Goal: Task Accomplishment & Management: Complete application form

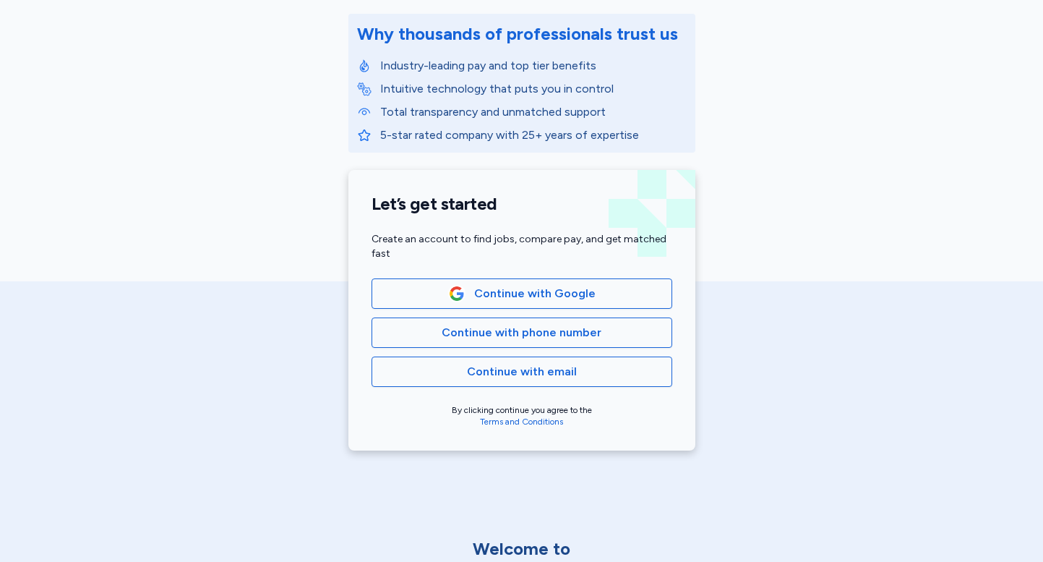
scroll to position [194, 0]
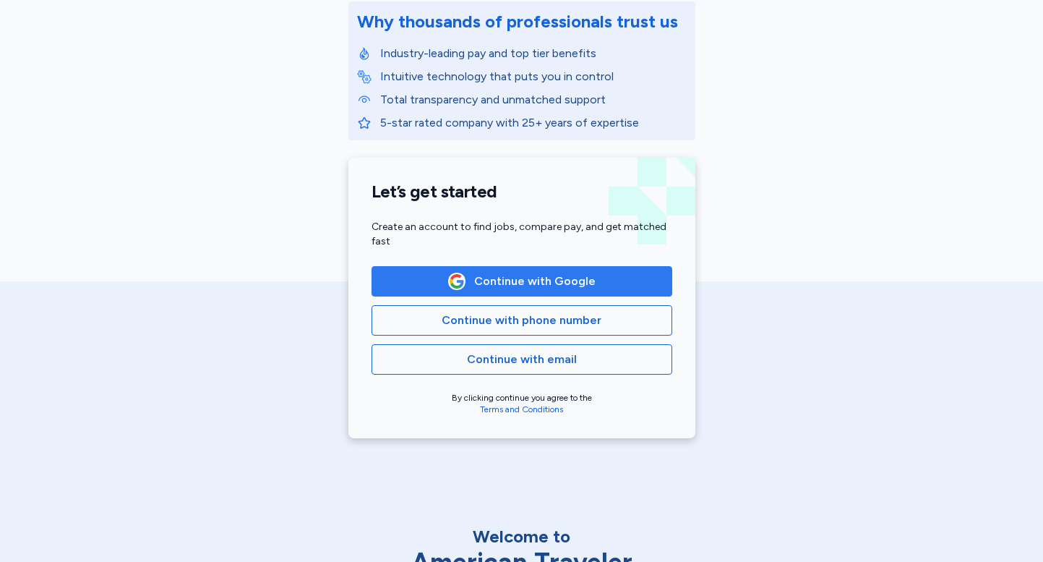
click at [510, 277] on span "Continue with Google" at bounding box center [534, 281] width 121 height 17
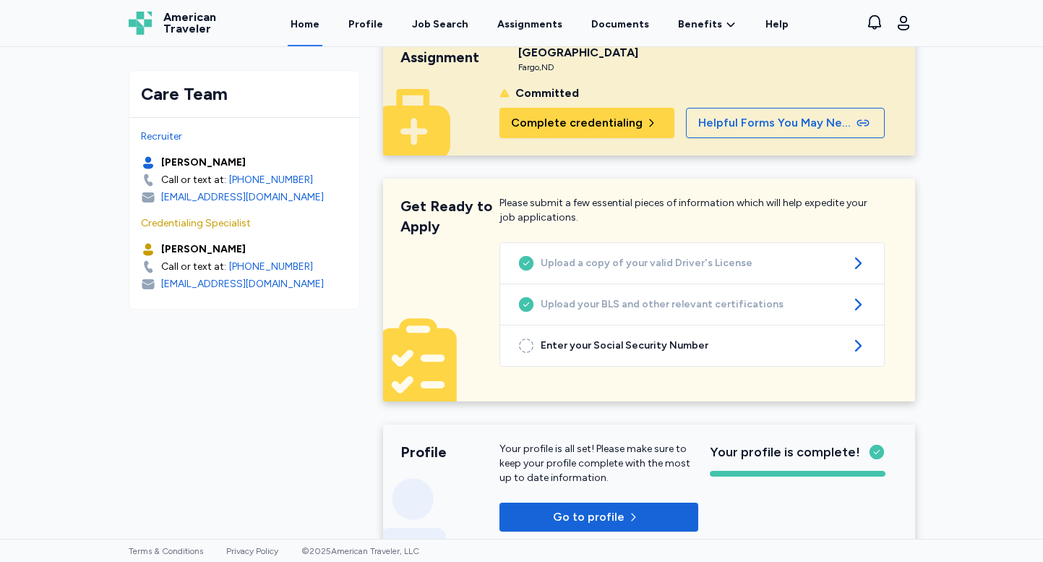
scroll to position [75, 0]
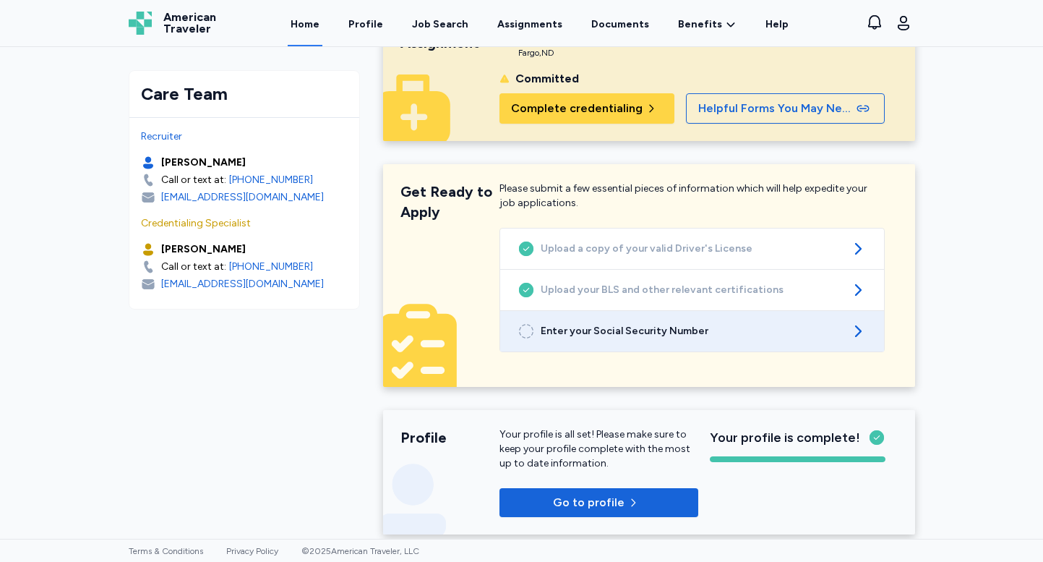
click at [628, 333] on span "Enter your Social Security Number" at bounding box center [692, 331] width 303 height 14
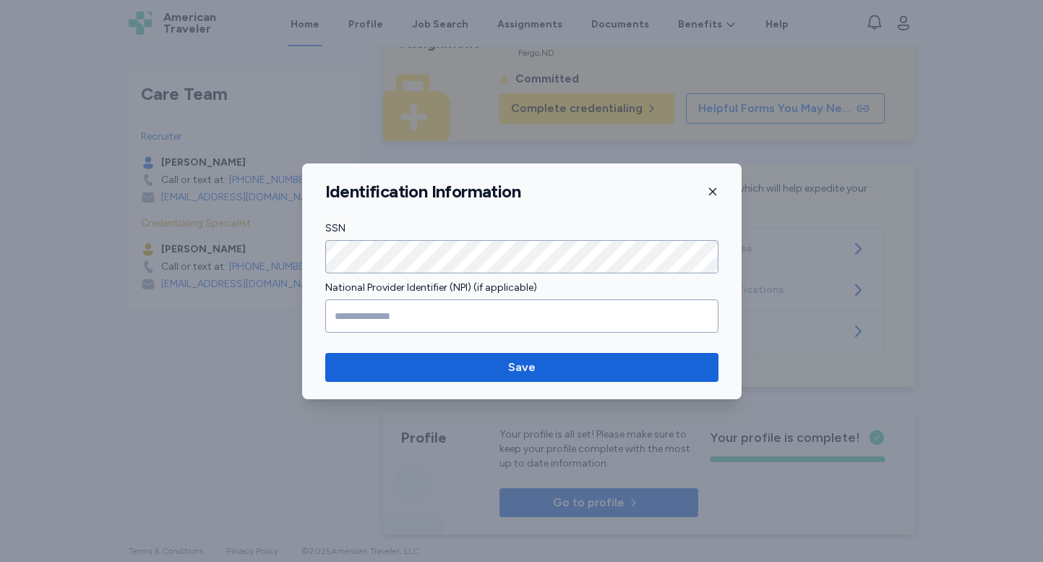
click at [166, 427] on div at bounding box center [521, 281] width 1043 height 562
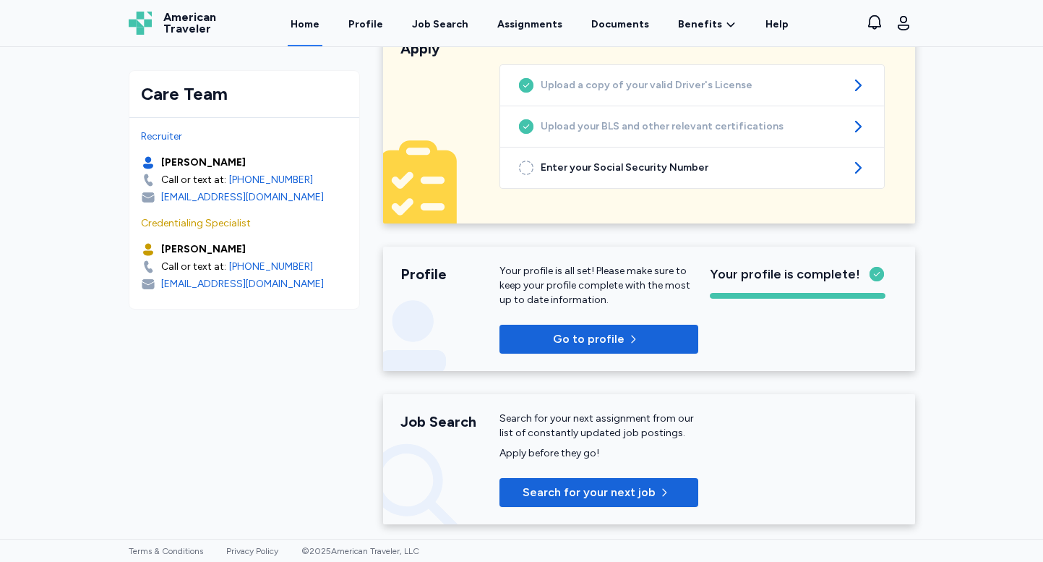
scroll to position [0, 0]
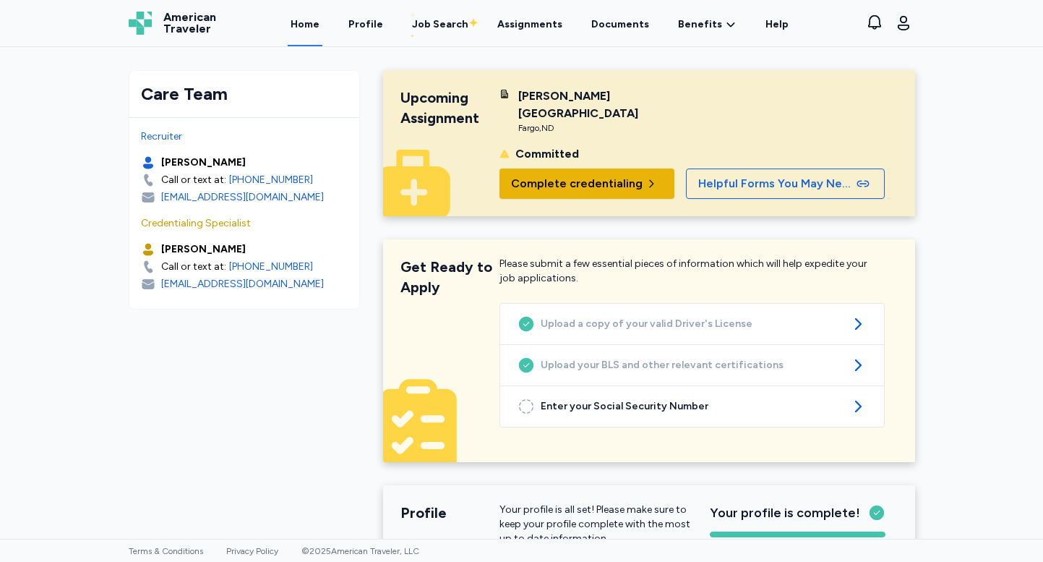
click at [635, 176] on span "Complete credentialing" at bounding box center [587, 183] width 152 height 17
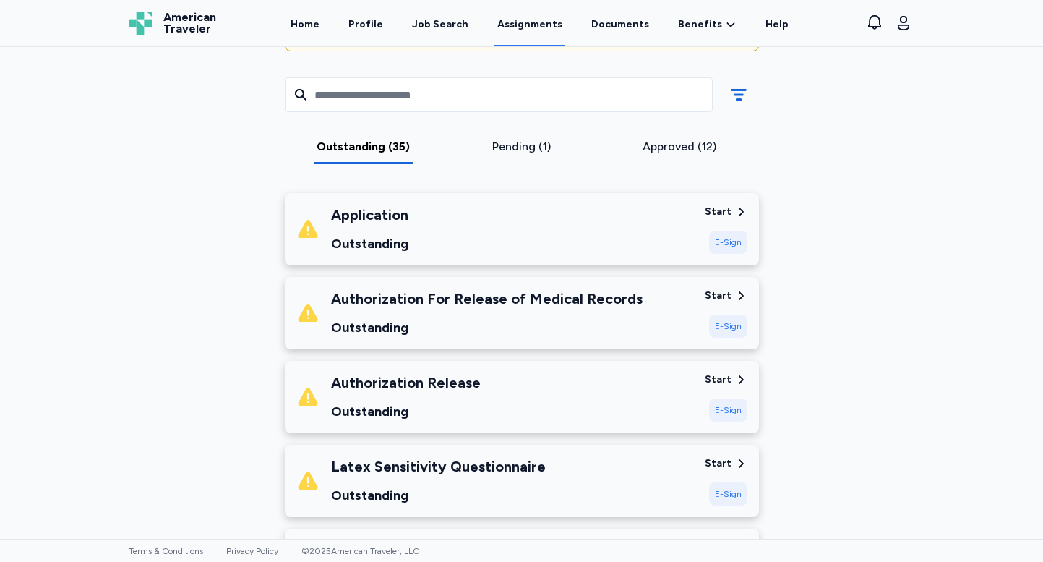
scroll to position [184, 0]
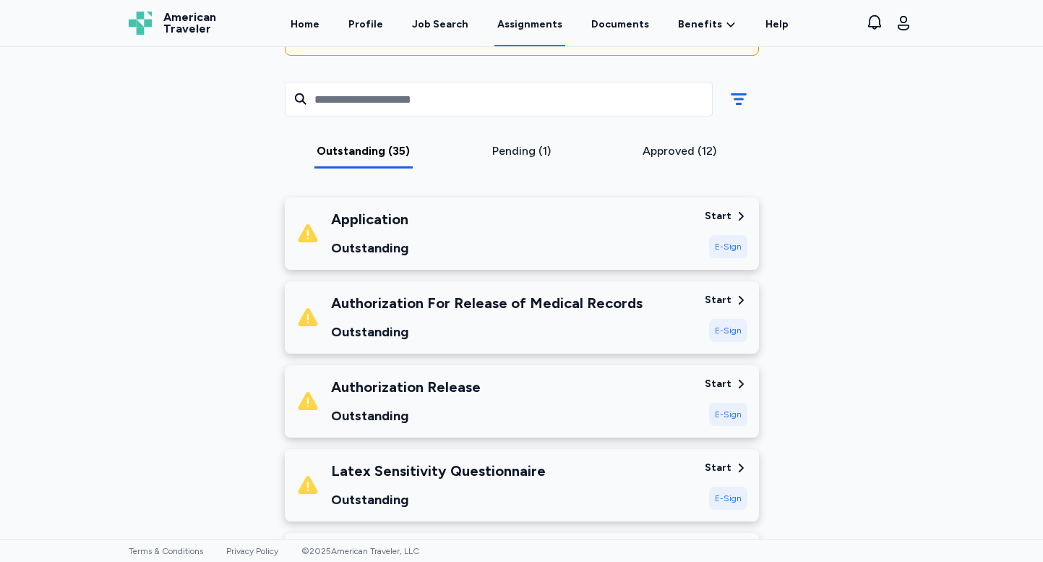
click at [722, 250] on div "E-Sign" at bounding box center [728, 246] width 38 height 23
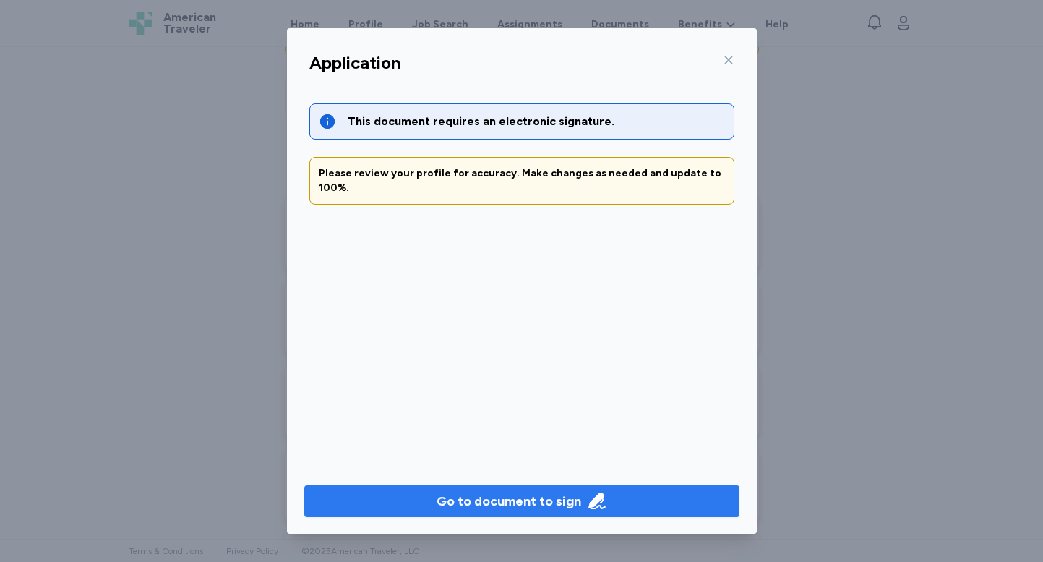
click at [507, 492] on div "Go to document to sign" at bounding box center [509, 501] width 145 height 20
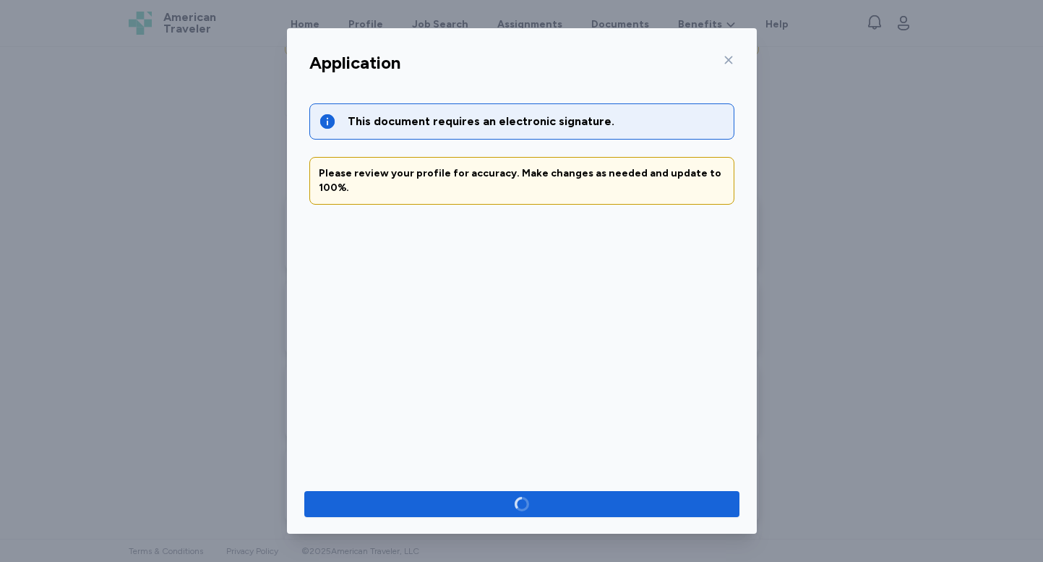
click at [726, 60] on icon at bounding box center [729, 60] width 12 height 12
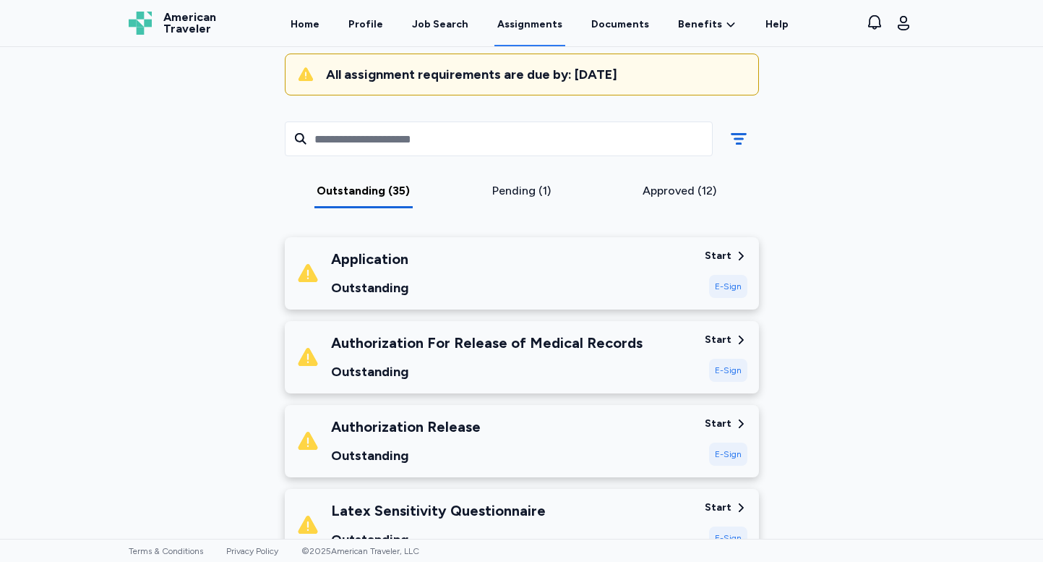
scroll to position [0, 0]
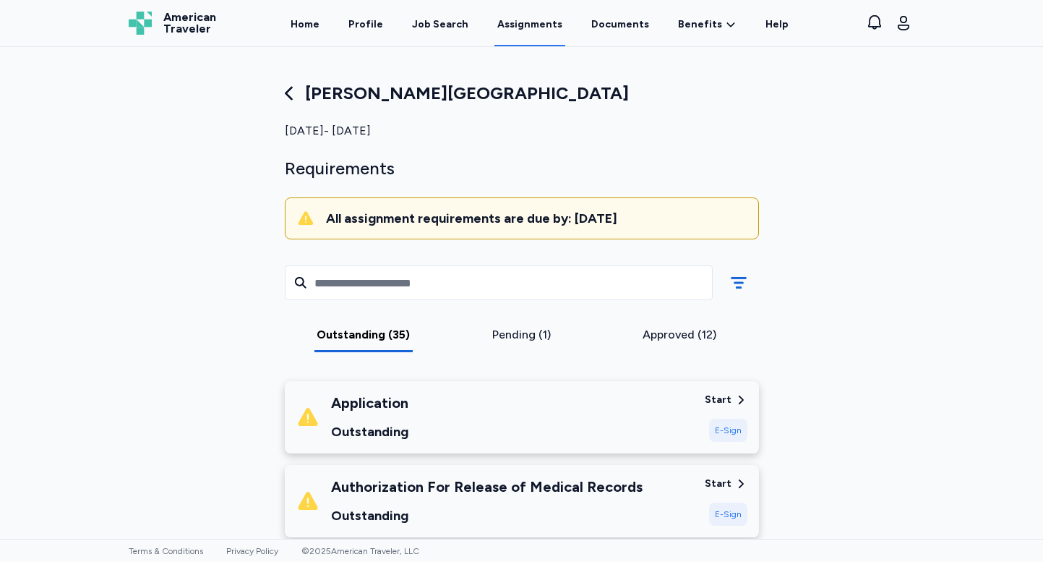
click at [728, 426] on div "E-Sign" at bounding box center [728, 430] width 38 height 23
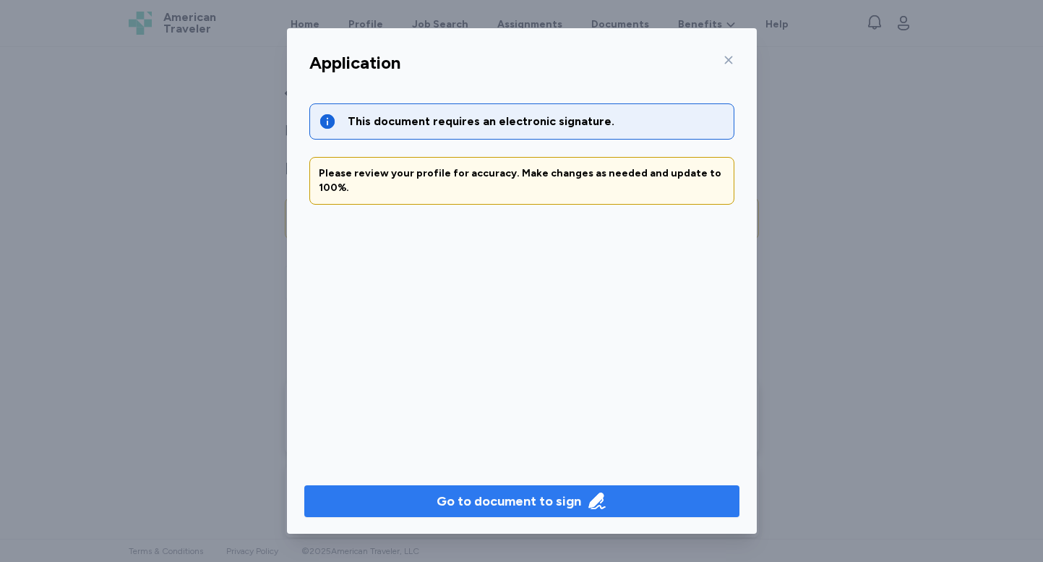
click at [523, 504] on div "Go to document to sign" at bounding box center [509, 501] width 145 height 20
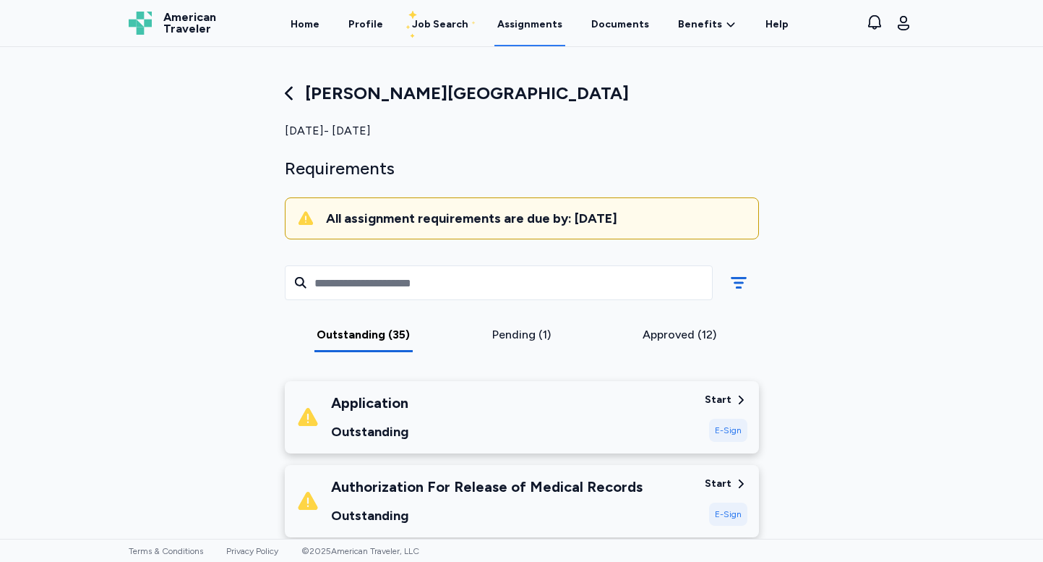
click at [721, 436] on div "E-Sign" at bounding box center [728, 430] width 38 height 23
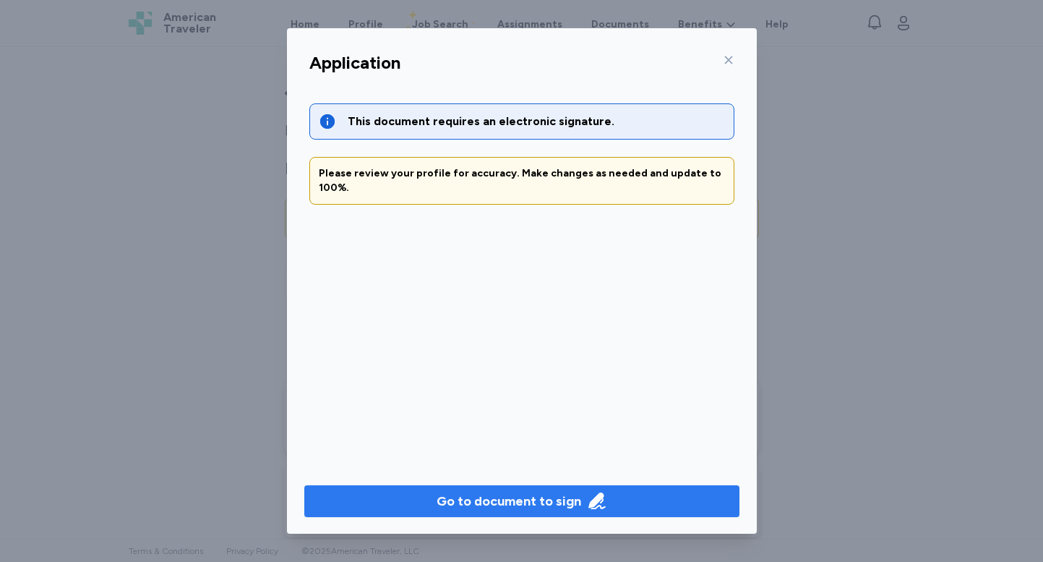
click at [493, 489] on button "Go to document to sign" at bounding box center [521, 501] width 435 height 32
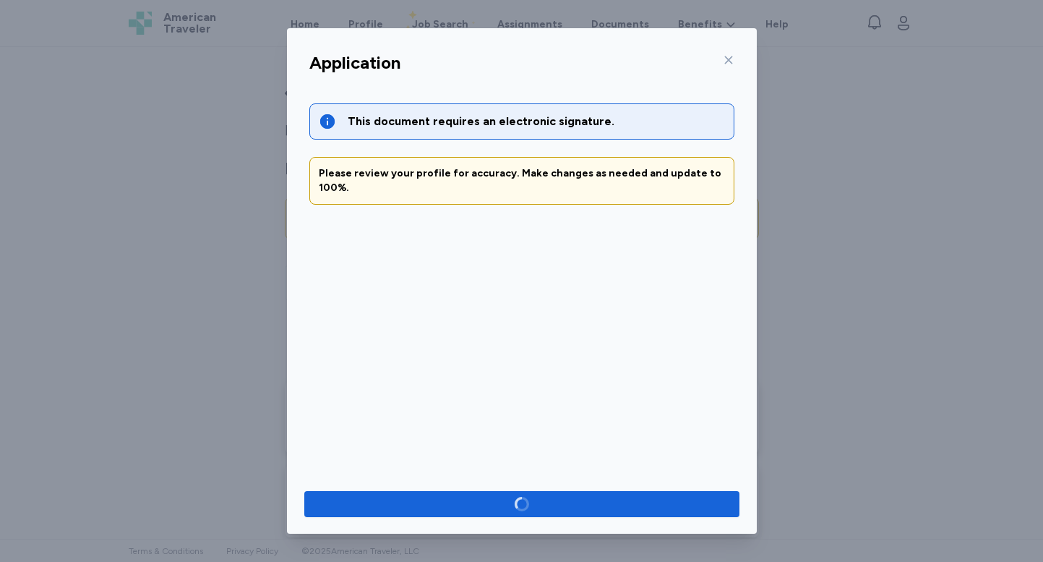
click at [730, 61] on icon at bounding box center [729, 60] width 12 height 12
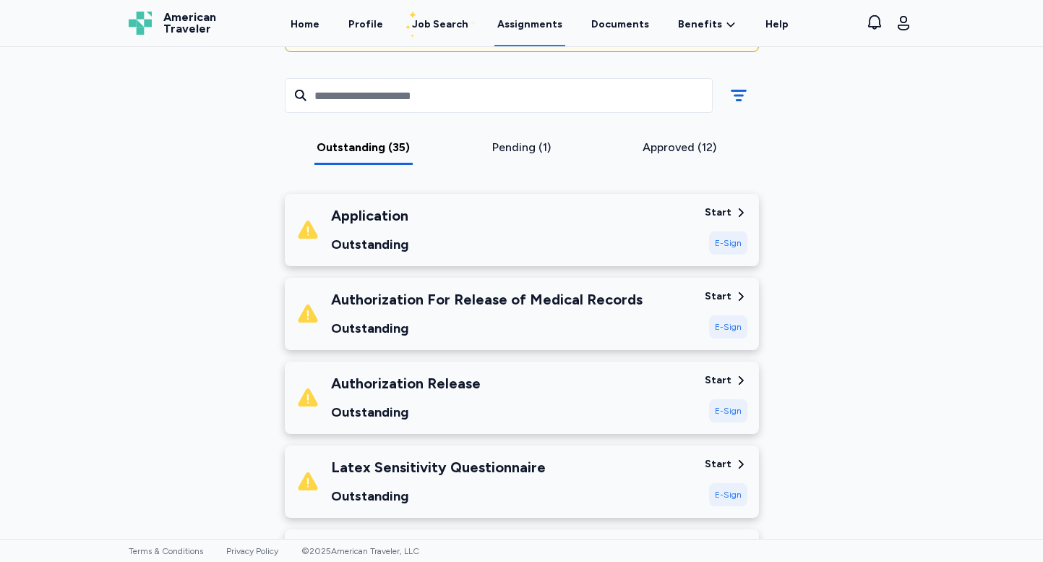
scroll to position [197, 0]
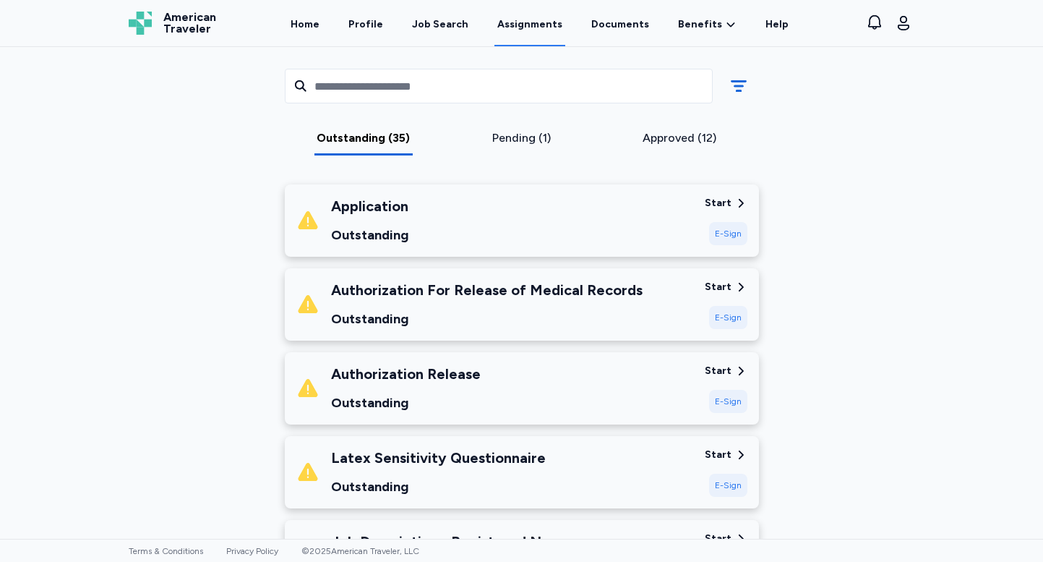
click at [730, 318] on div "E-Sign" at bounding box center [728, 317] width 38 height 23
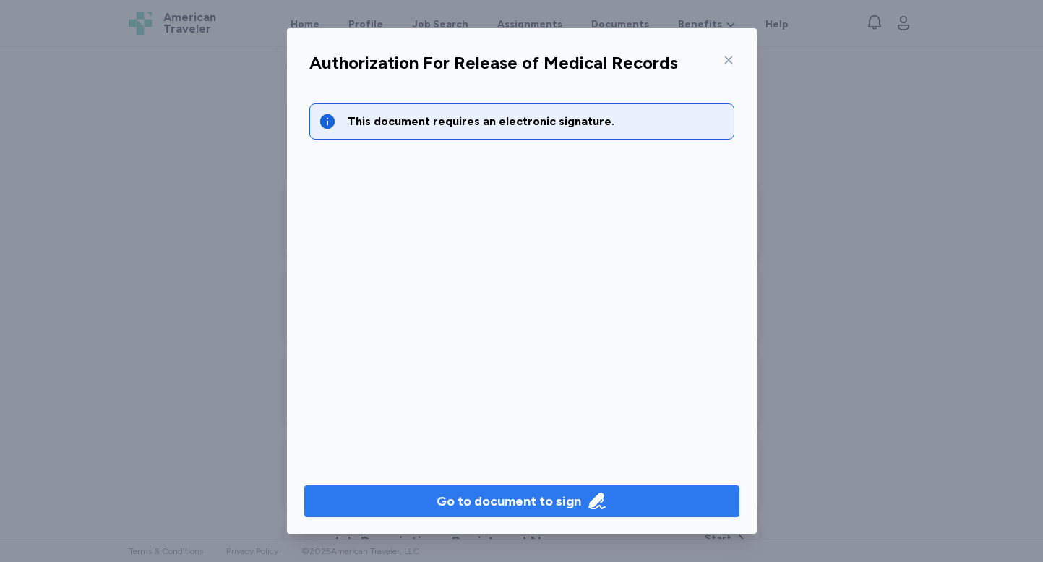
click at [499, 510] on div "Go to document to sign" at bounding box center [509, 501] width 145 height 20
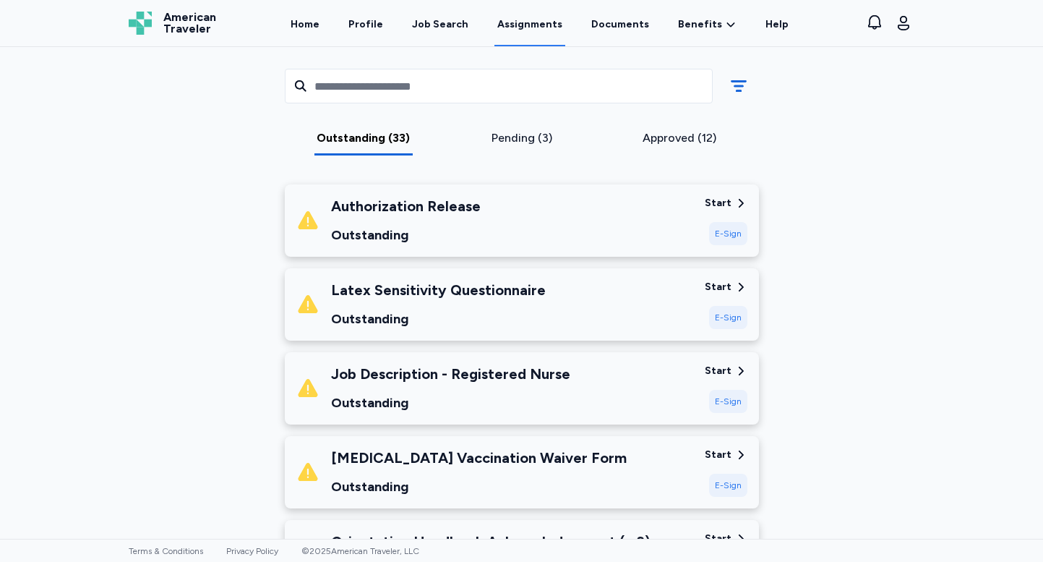
click at [732, 234] on div "E-Sign" at bounding box center [728, 233] width 38 height 23
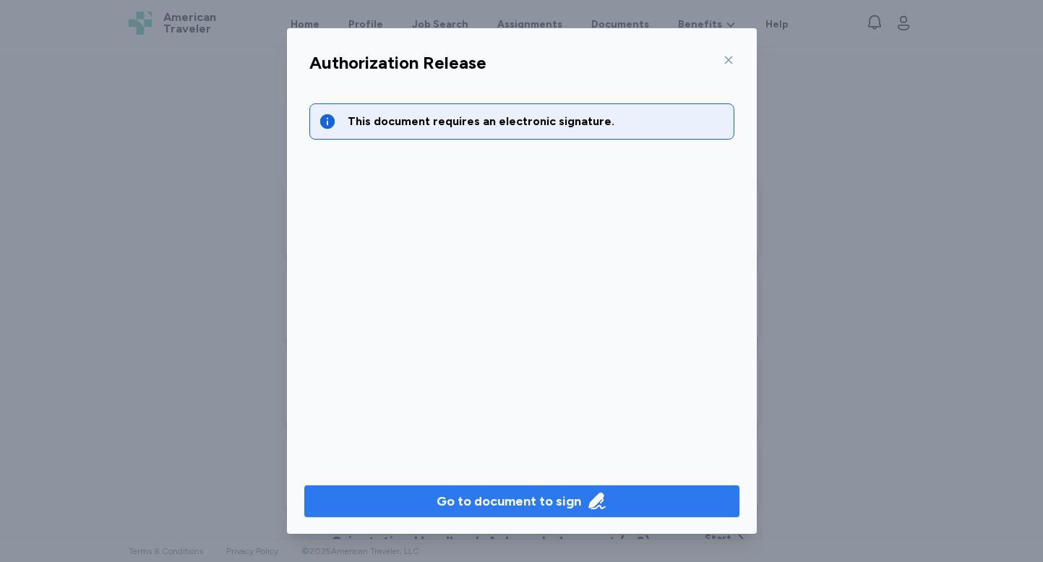
click at [473, 508] on div "Go to document to sign" at bounding box center [509, 501] width 145 height 20
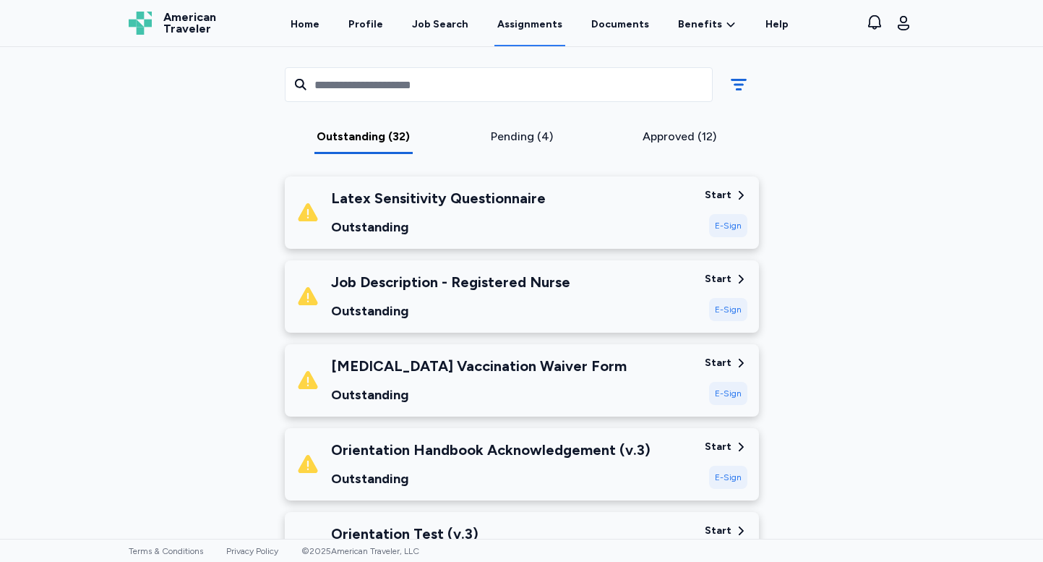
scroll to position [212, 0]
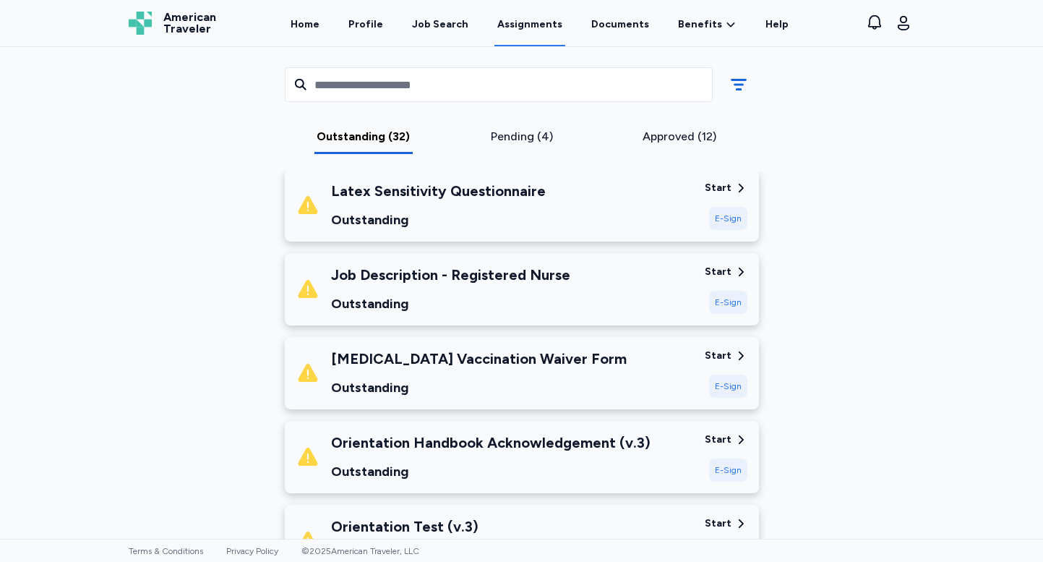
click at [729, 216] on div "E-Sign" at bounding box center [728, 218] width 38 height 23
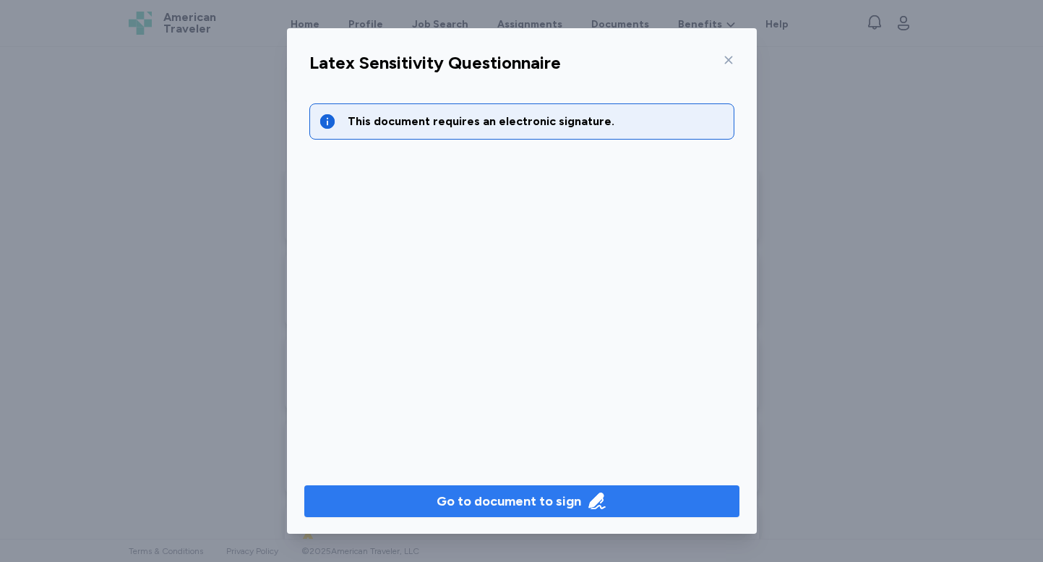
click at [477, 498] on div "Go to document to sign" at bounding box center [509, 501] width 145 height 20
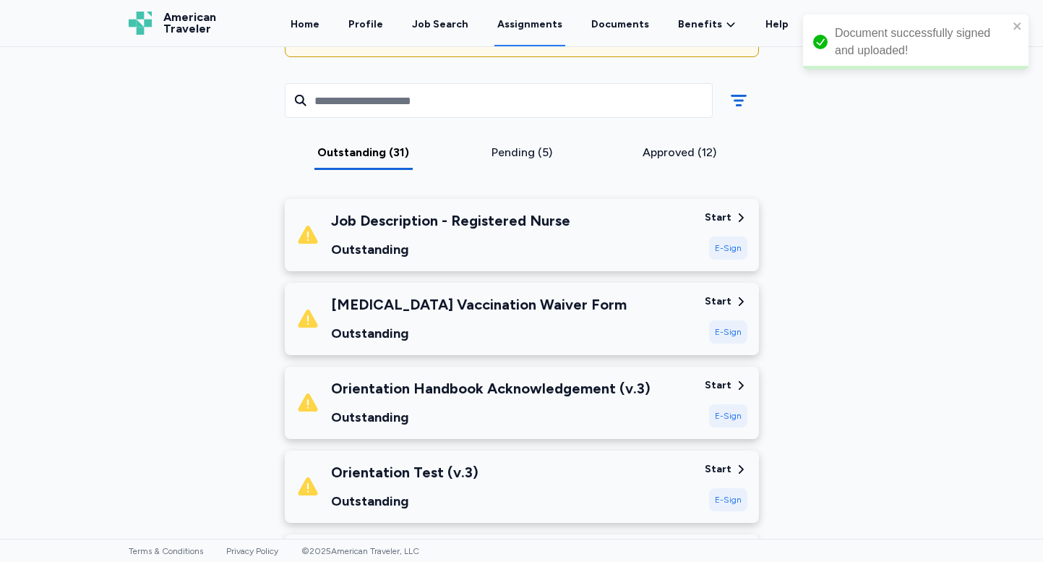
scroll to position [176, 0]
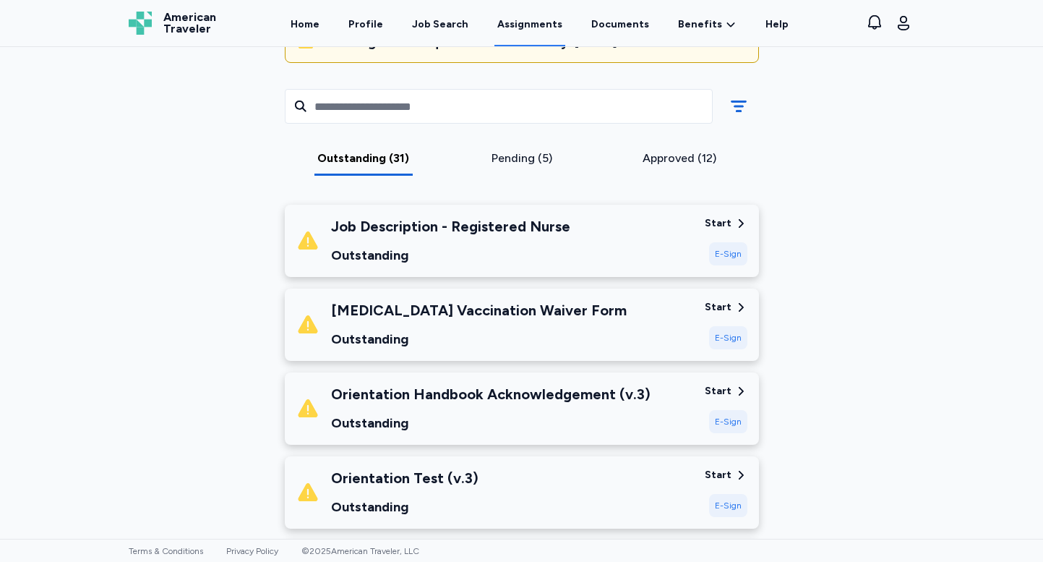
click at [734, 249] on div "E-Sign" at bounding box center [728, 253] width 38 height 23
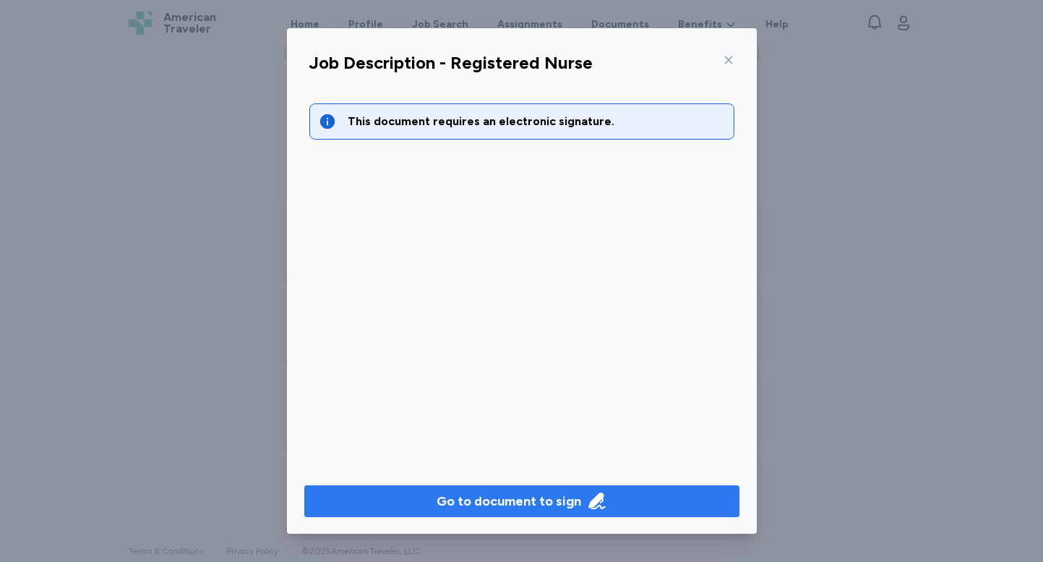
click at [545, 500] on div "Go to document to sign" at bounding box center [509, 501] width 145 height 20
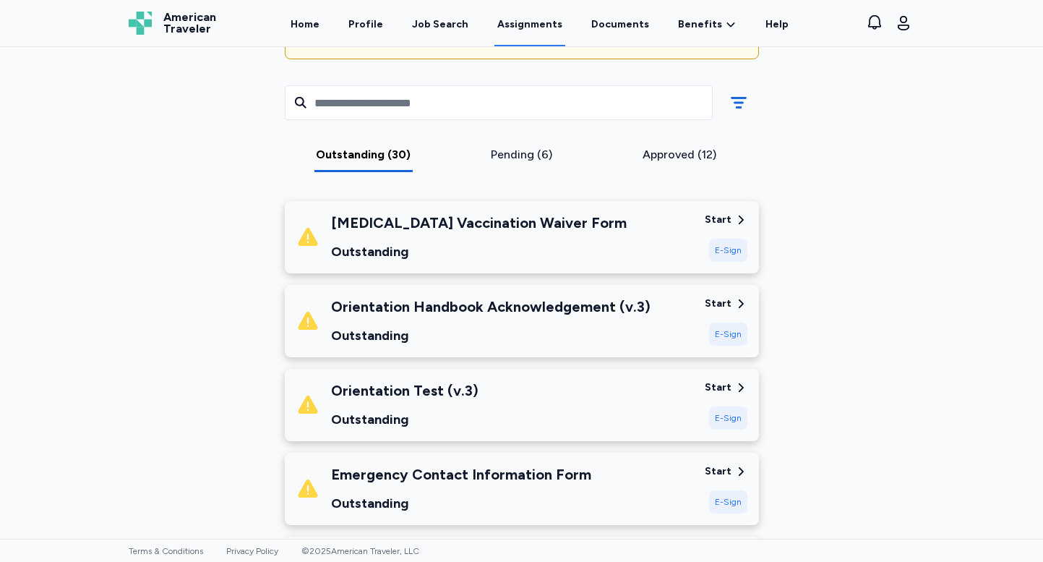
scroll to position [164, 0]
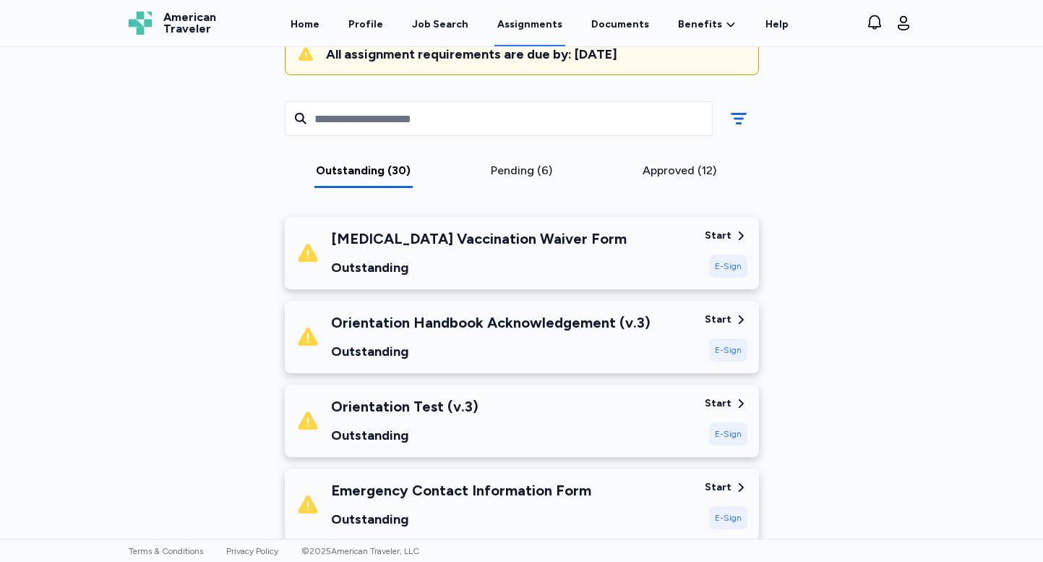
click at [730, 269] on div "E-Sign" at bounding box center [728, 265] width 38 height 23
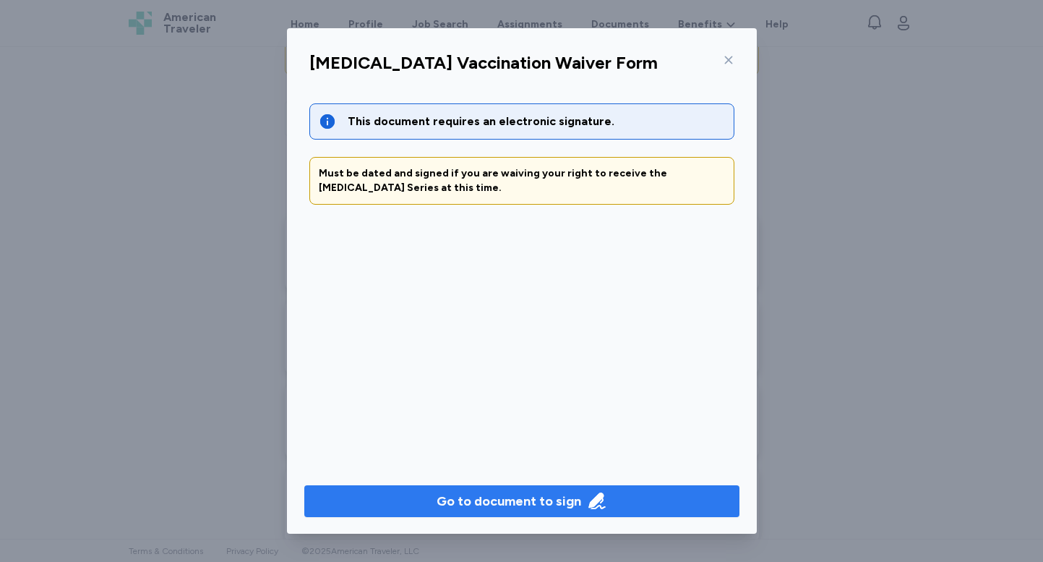
click at [490, 489] on button "Go to document to sign" at bounding box center [521, 501] width 435 height 32
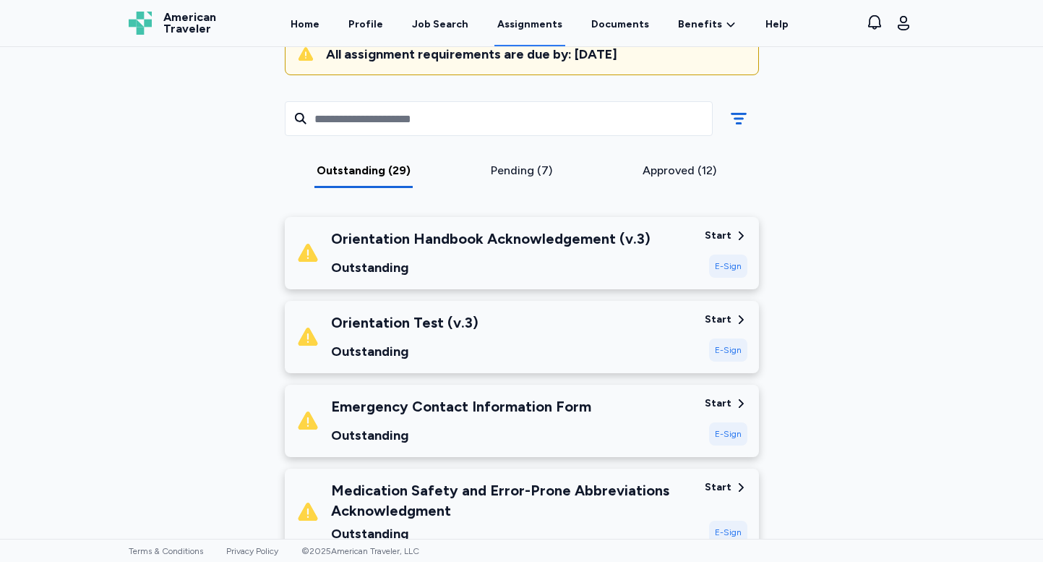
click at [724, 267] on div "E-Sign" at bounding box center [728, 265] width 38 height 23
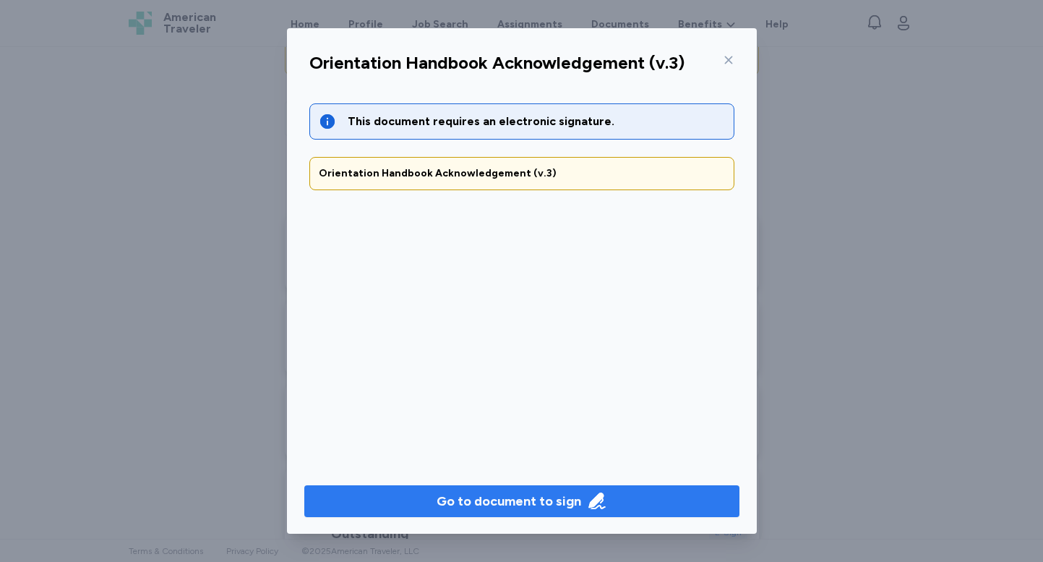
click at [488, 508] on div "Go to document to sign" at bounding box center [509, 501] width 145 height 20
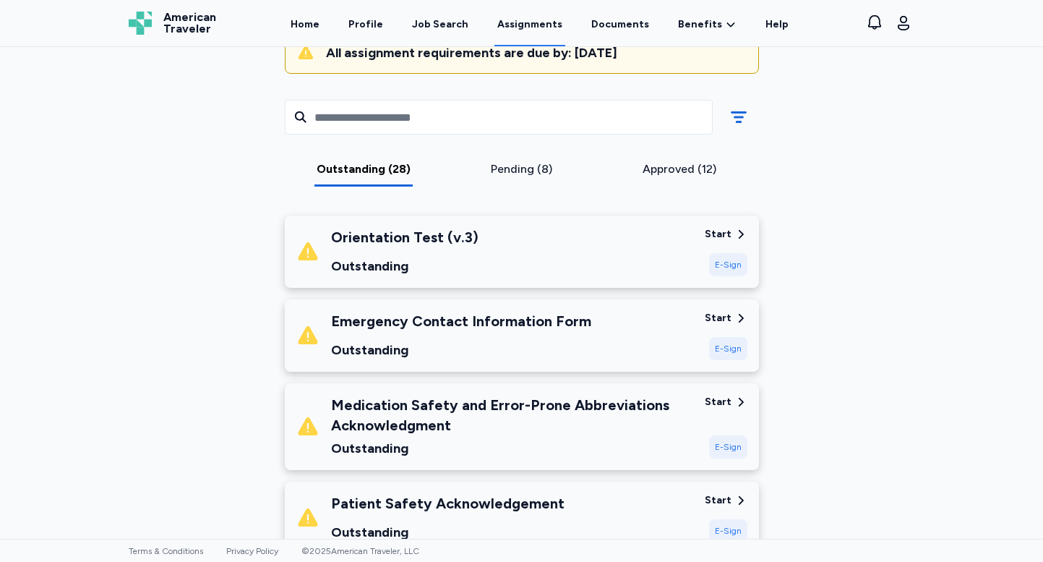
scroll to position [167, 0]
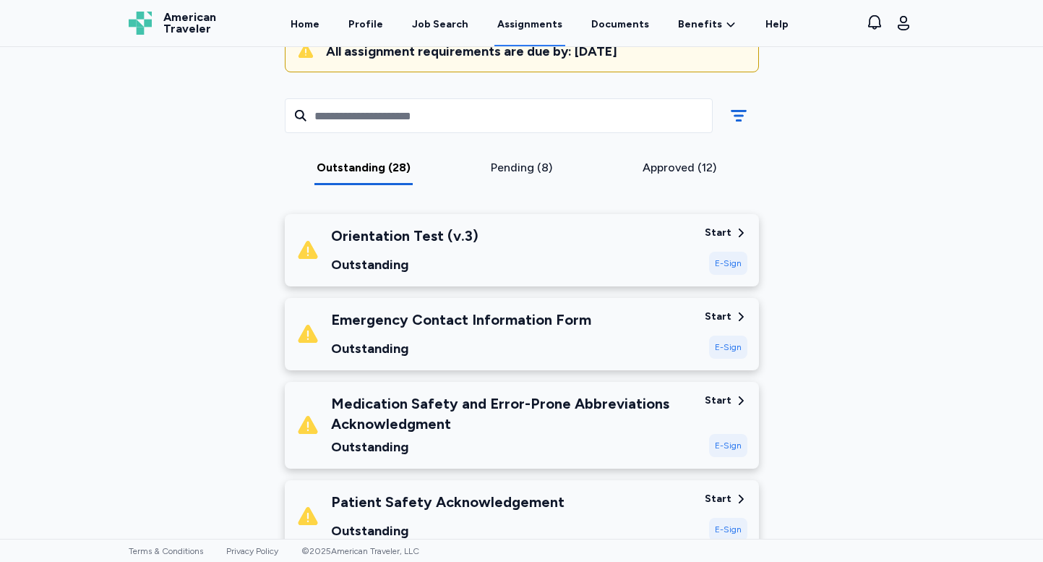
click at [724, 263] on div "E-Sign" at bounding box center [728, 263] width 38 height 23
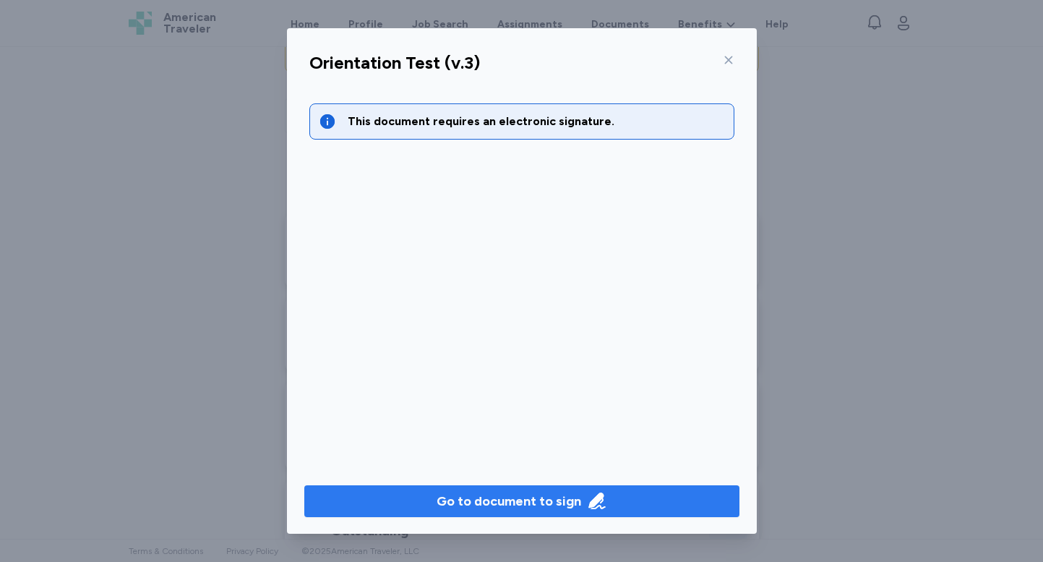
click at [510, 502] on div "Go to document to sign" at bounding box center [509, 501] width 145 height 20
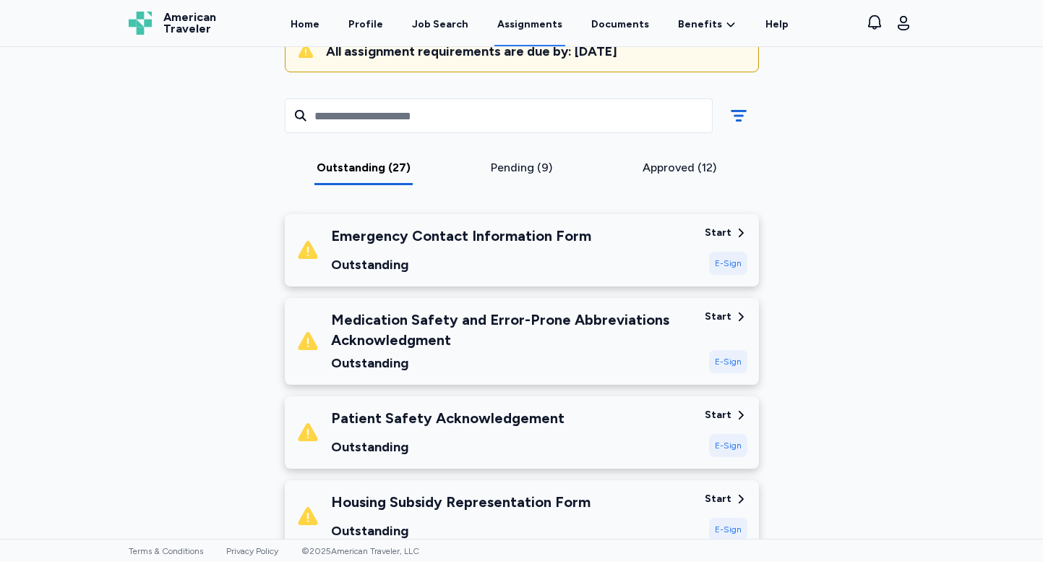
click at [727, 260] on div "E-Sign" at bounding box center [728, 263] width 38 height 23
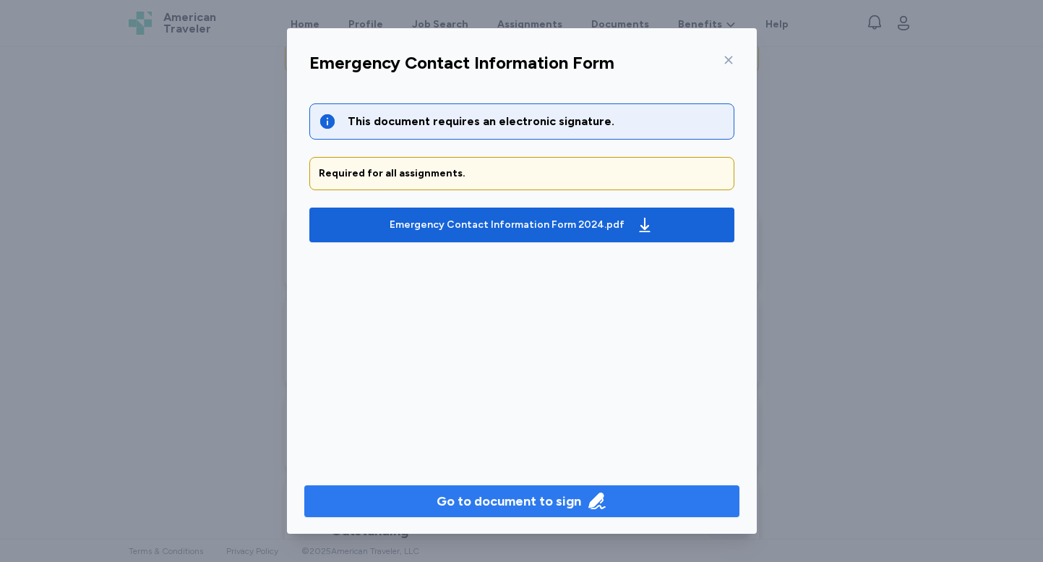
click at [558, 486] on button "Go to document to sign" at bounding box center [521, 501] width 435 height 32
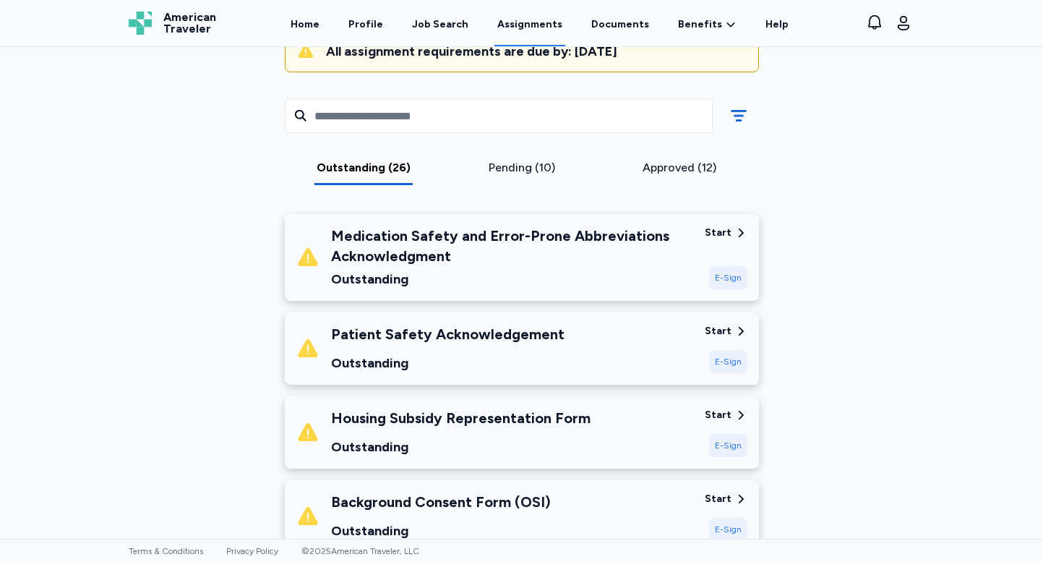
click at [730, 273] on div "E-Sign" at bounding box center [728, 277] width 38 height 23
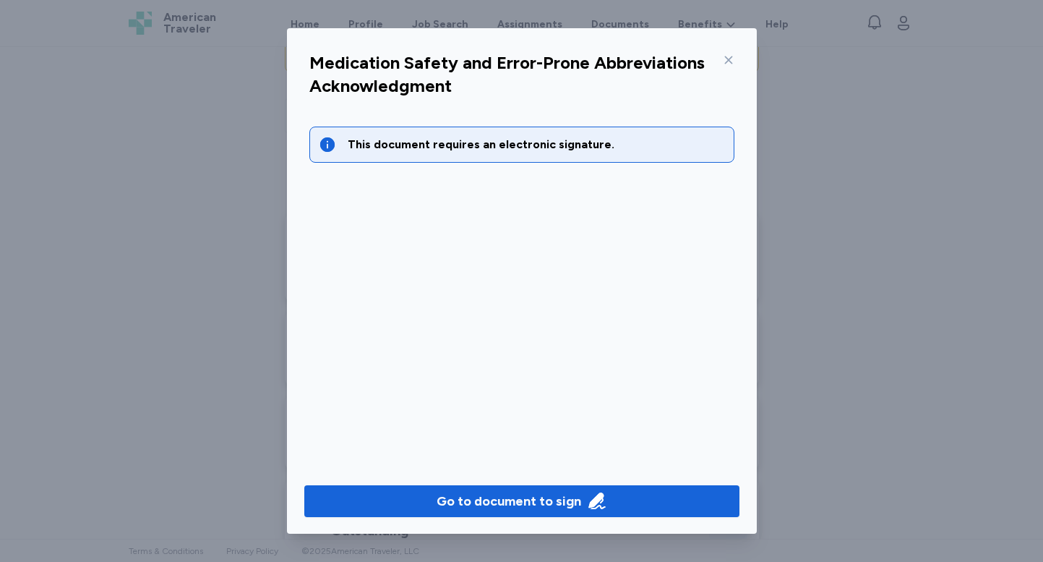
click at [496, 483] on div "Go to document to sign" at bounding box center [522, 501] width 470 height 67
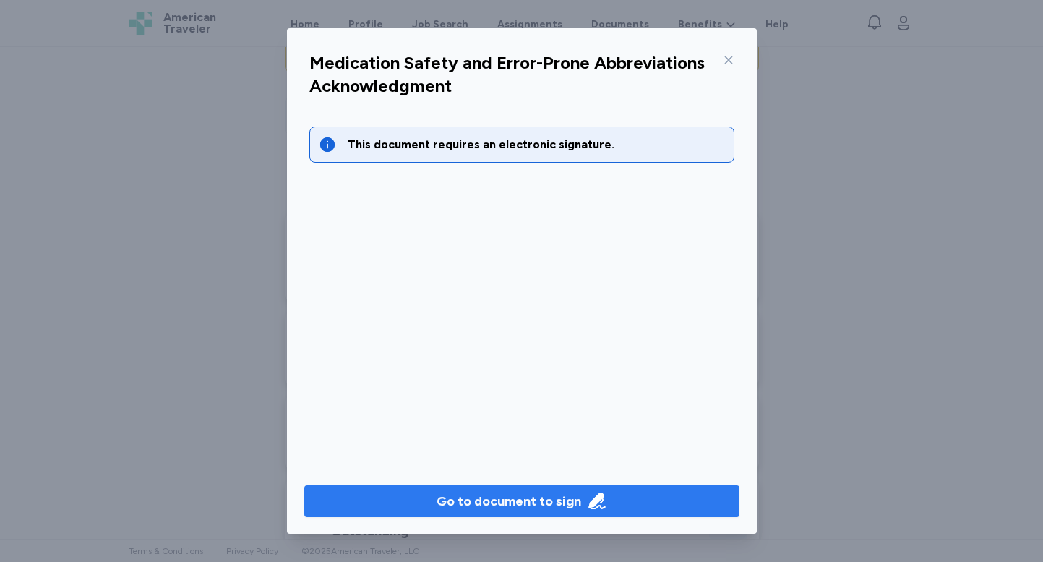
click at [496, 494] on div "Go to document to sign" at bounding box center [509, 501] width 145 height 20
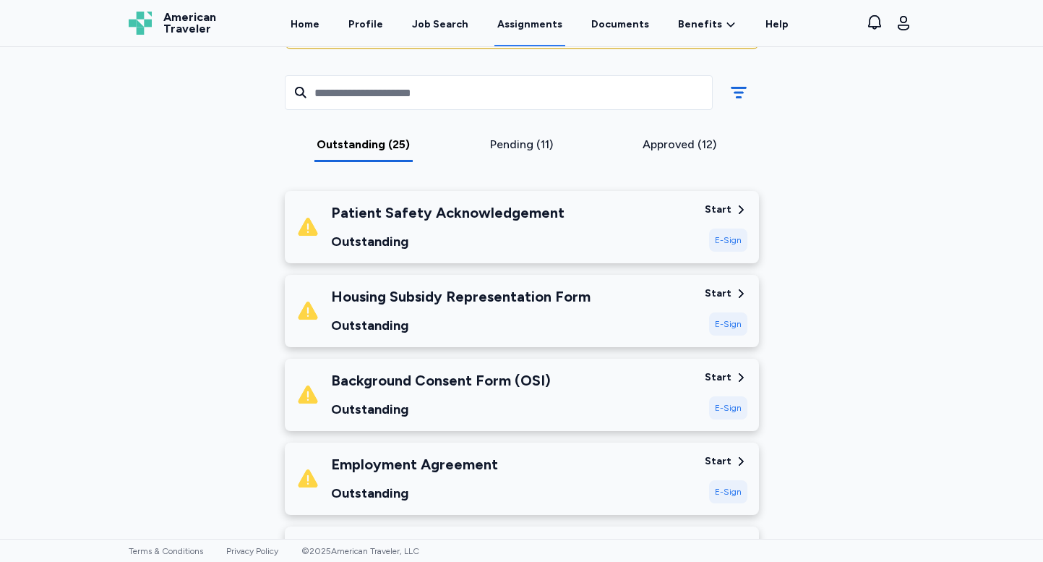
scroll to position [180, 0]
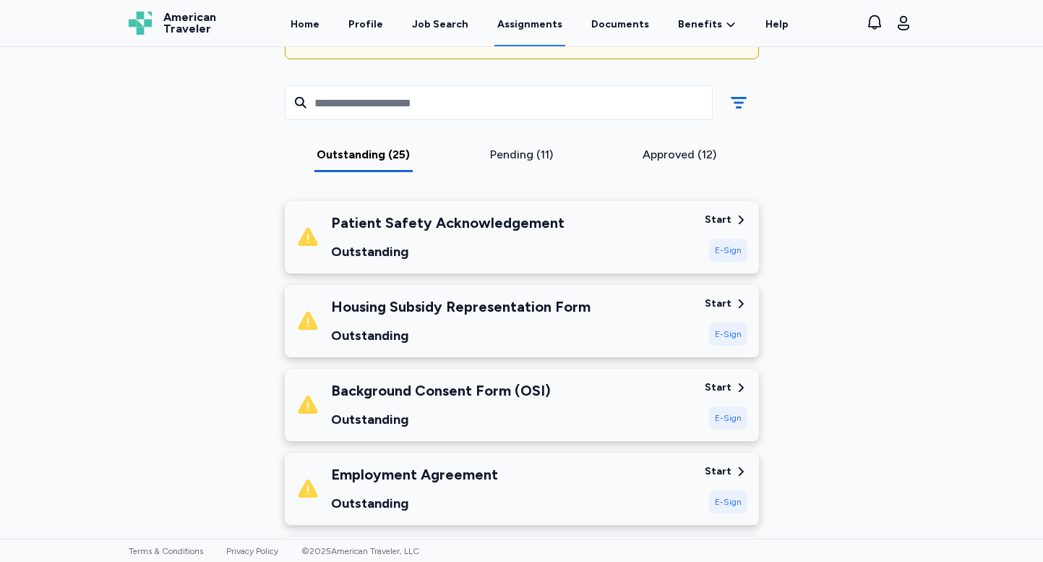
click at [732, 246] on div "E-Sign" at bounding box center [728, 250] width 38 height 23
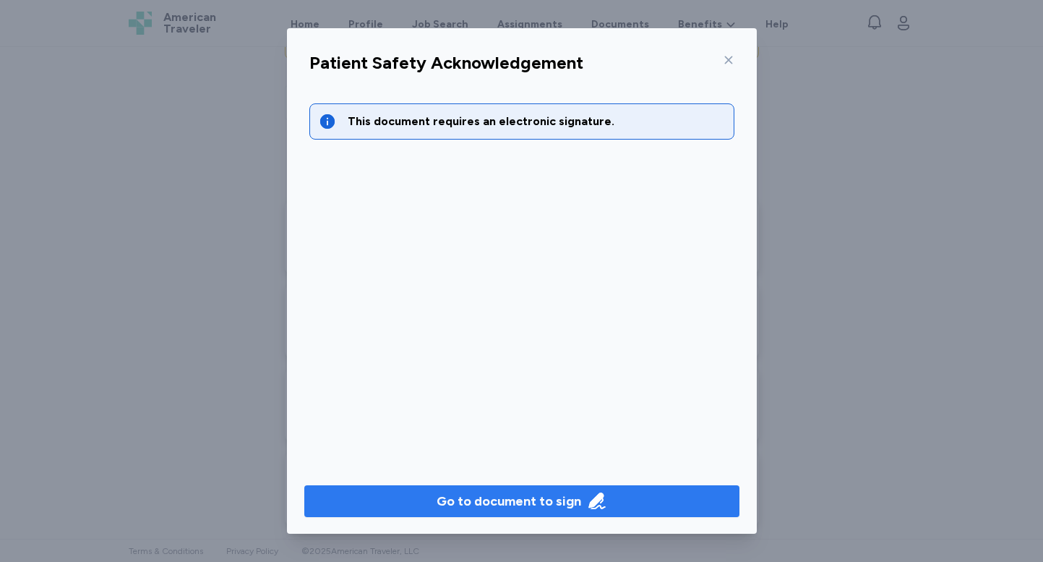
click at [470, 486] on button "Go to document to sign" at bounding box center [521, 501] width 435 height 32
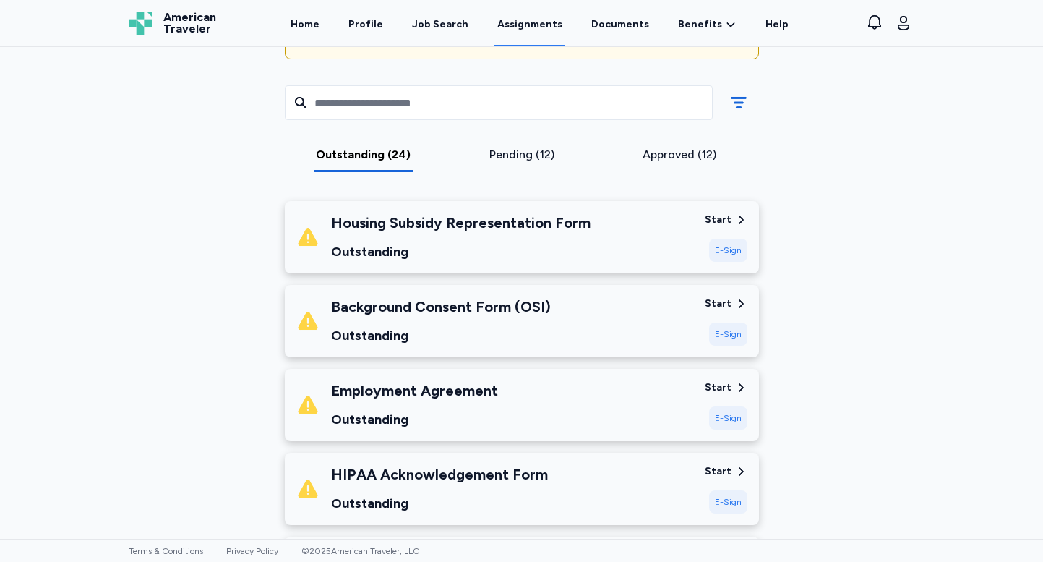
scroll to position [221, 0]
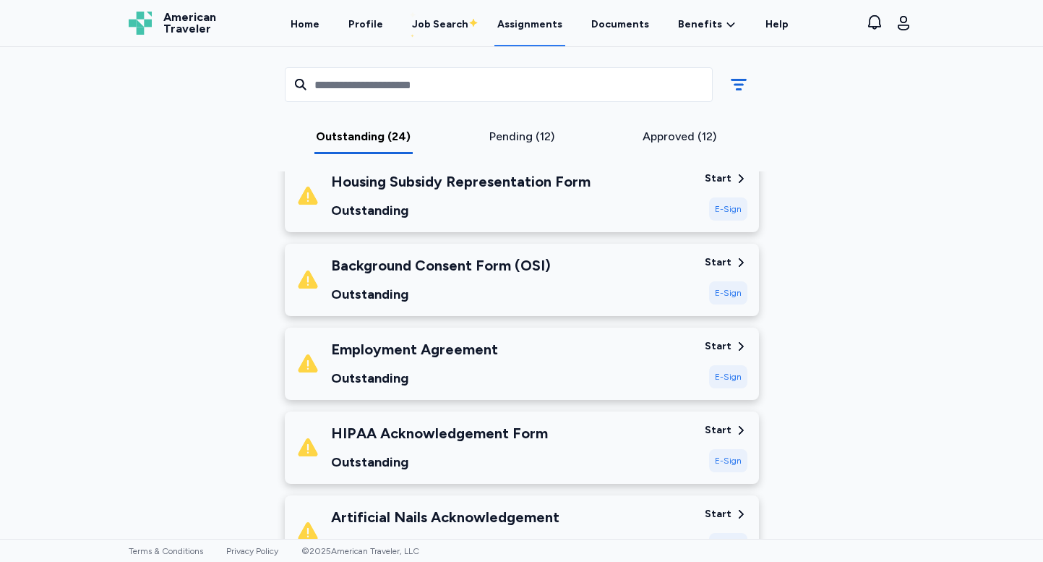
click at [744, 213] on div "E-Sign" at bounding box center [728, 208] width 38 height 23
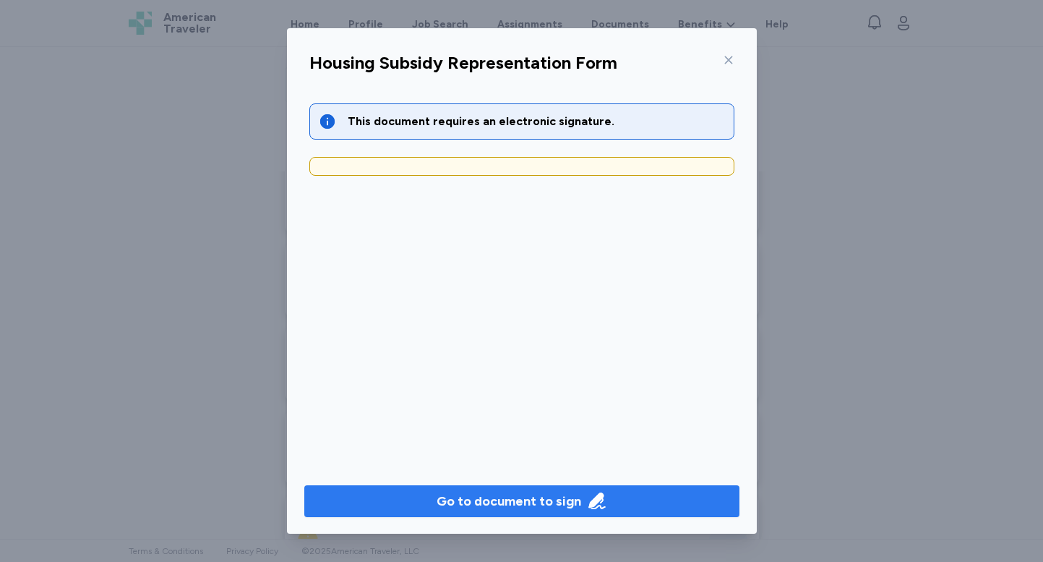
click at [528, 502] on div "Go to document to sign" at bounding box center [509, 501] width 145 height 20
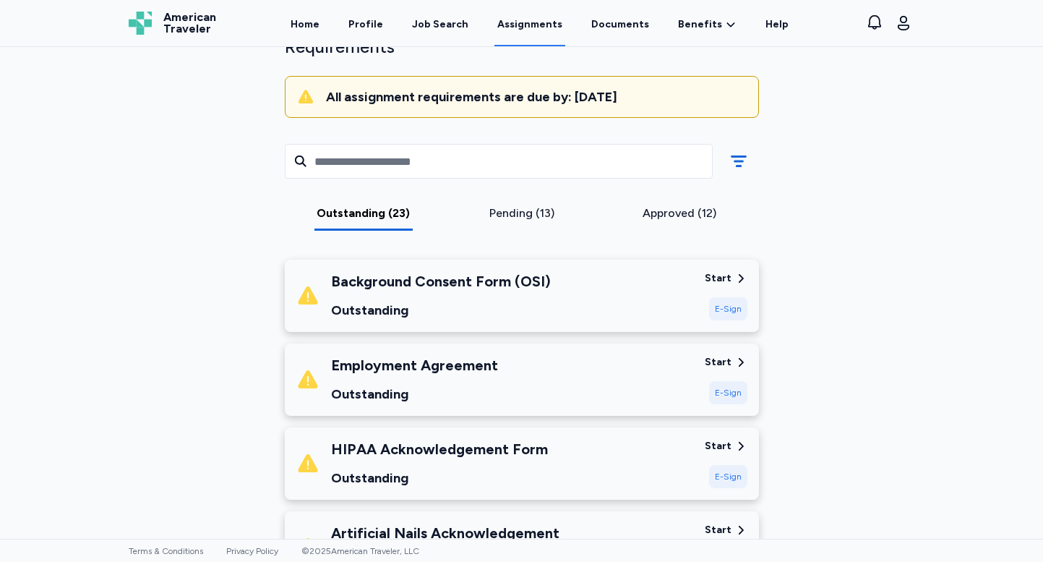
scroll to position [123, 0]
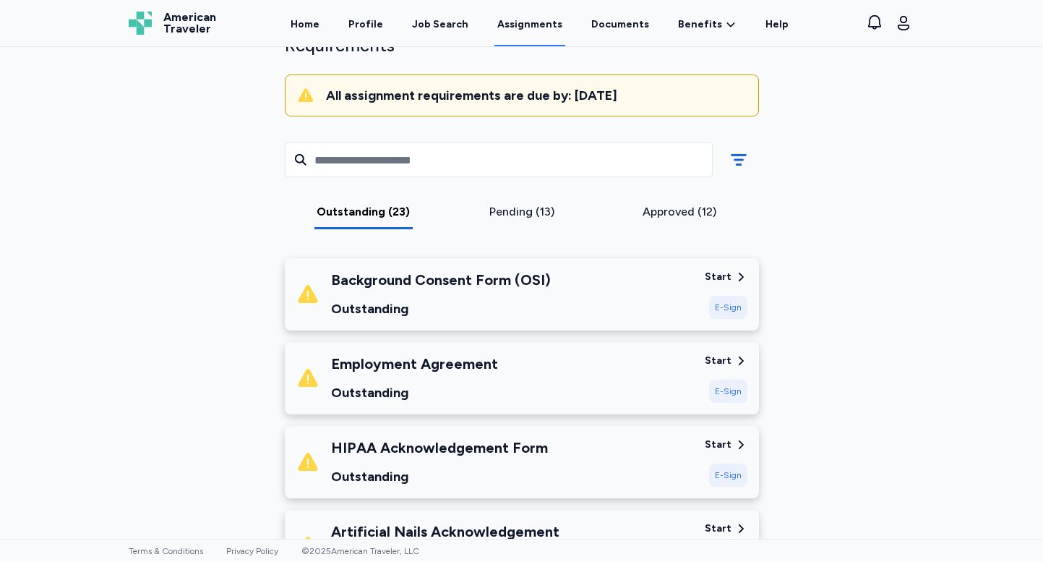
click at [732, 309] on div "E-Sign" at bounding box center [728, 307] width 38 height 23
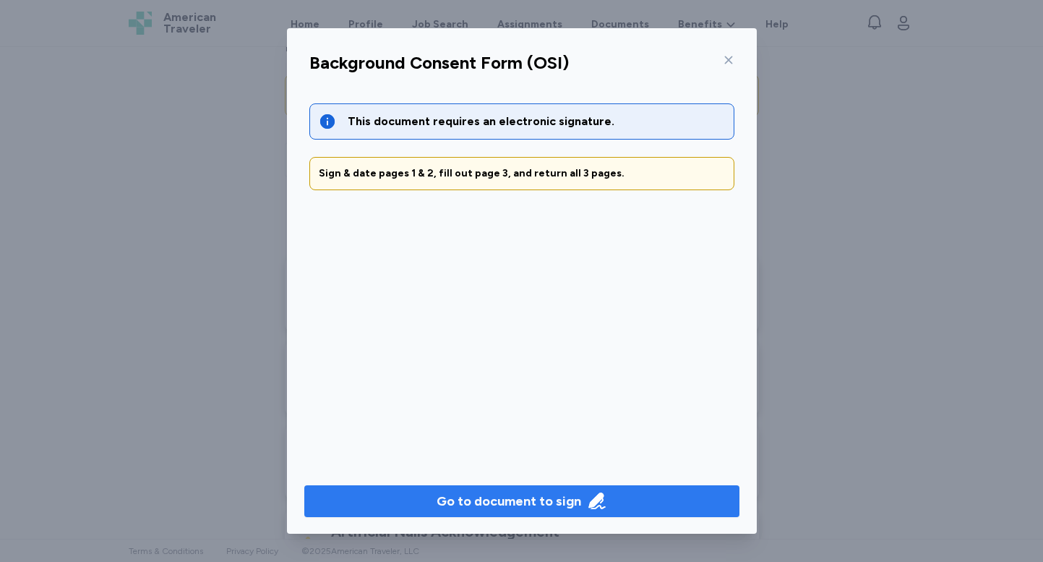
click at [512, 503] on div "Go to document to sign" at bounding box center [509, 501] width 145 height 20
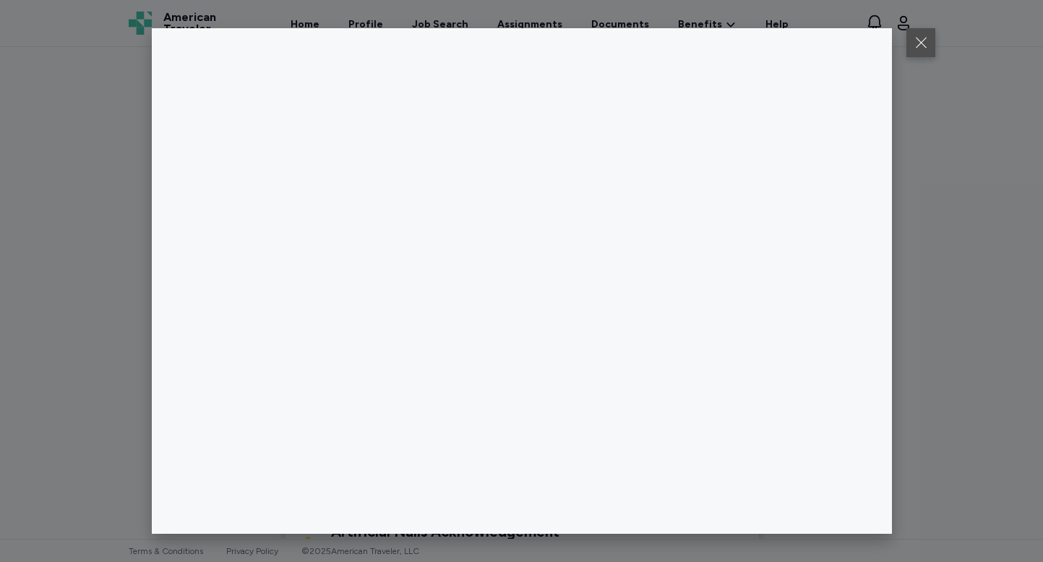
click at [922, 45] on button at bounding box center [920, 42] width 29 height 29
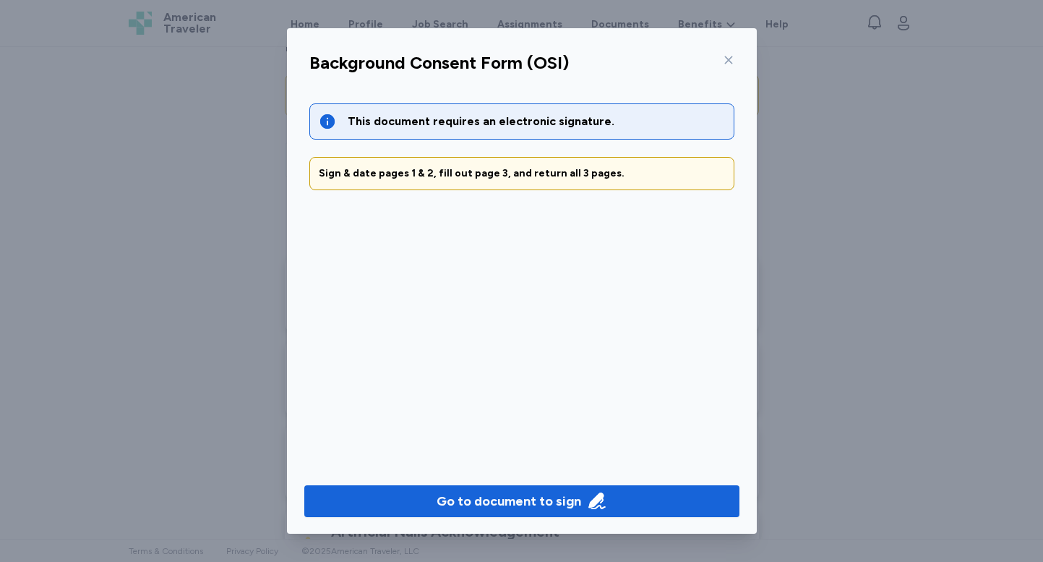
click at [730, 59] on icon at bounding box center [729, 60] width 12 height 12
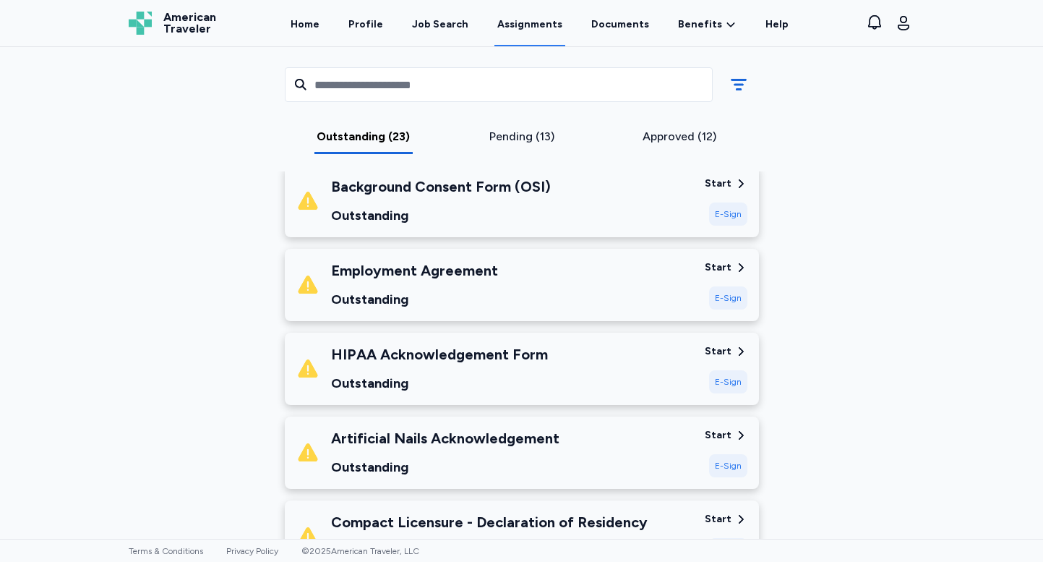
scroll to position [234, 0]
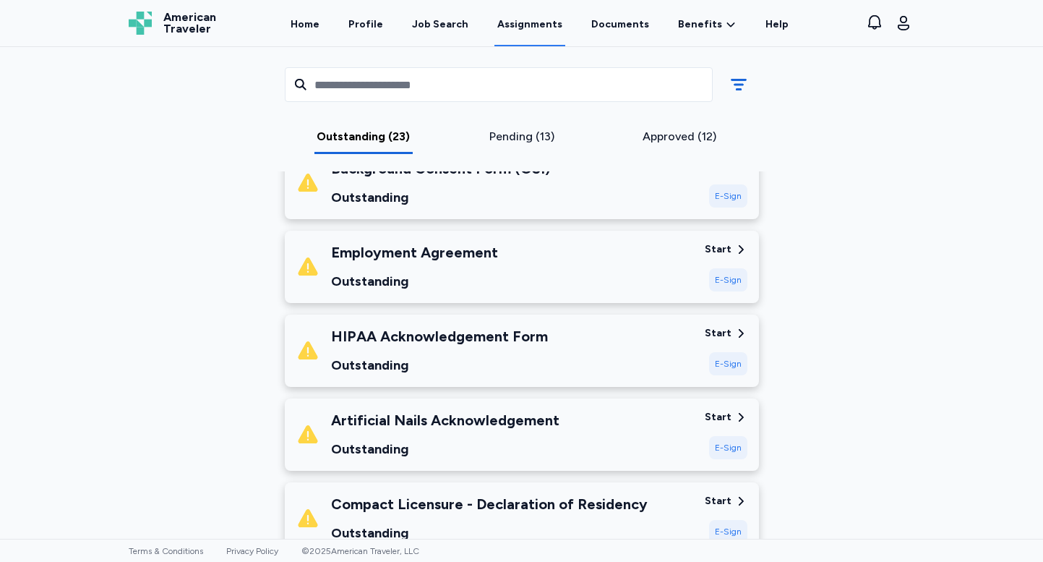
click at [738, 364] on div "E-Sign" at bounding box center [728, 363] width 38 height 23
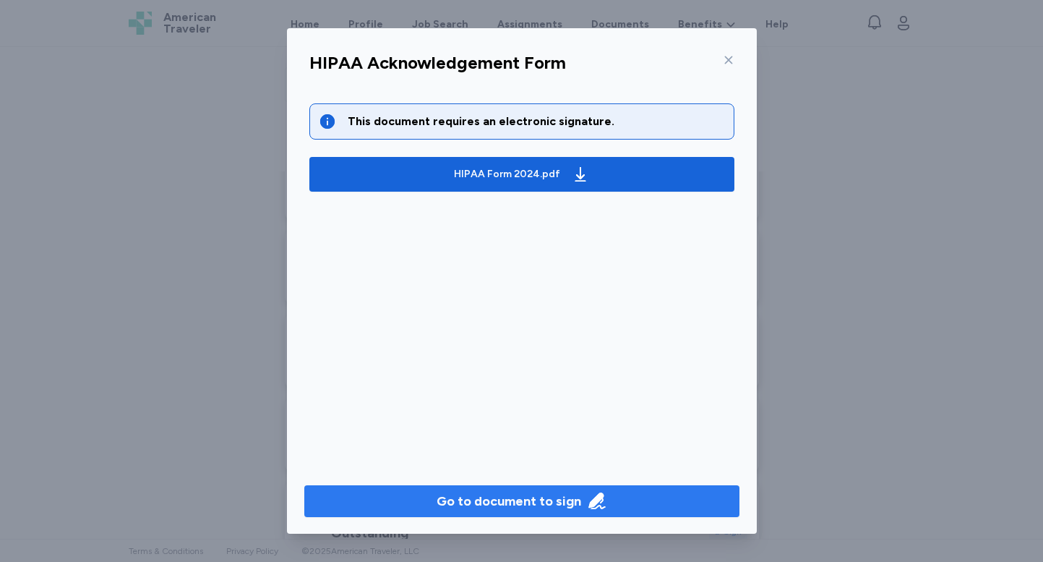
click at [544, 499] on div "Go to document to sign" at bounding box center [509, 501] width 145 height 20
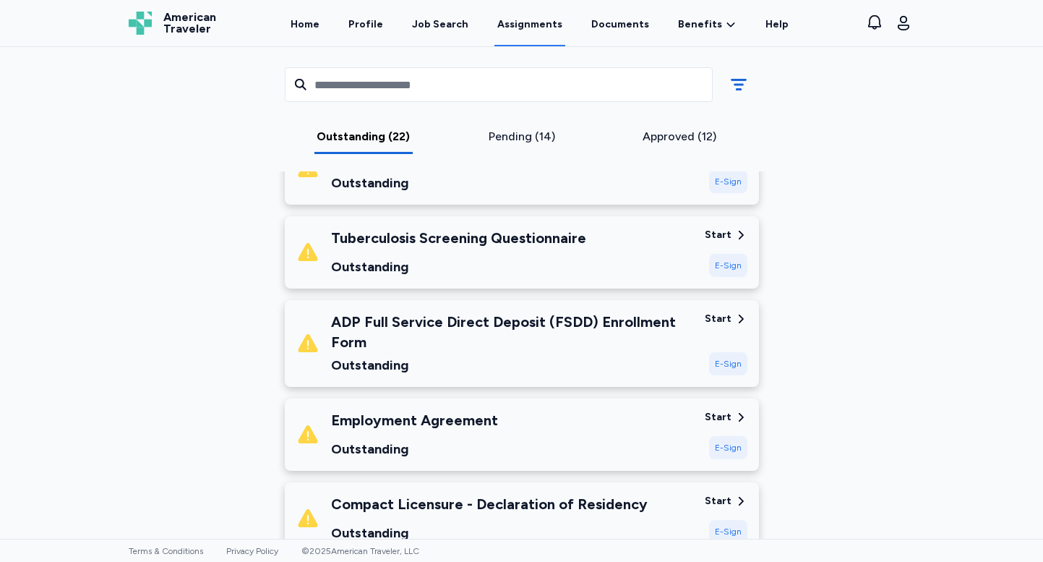
scroll to position [252, 0]
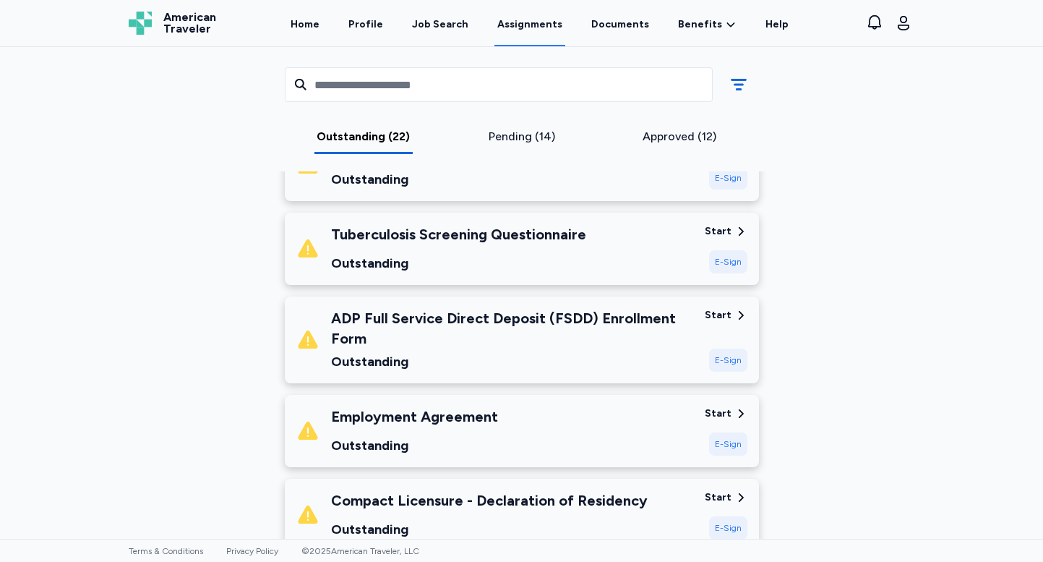
click at [735, 256] on div "E-Sign" at bounding box center [728, 261] width 38 height 23
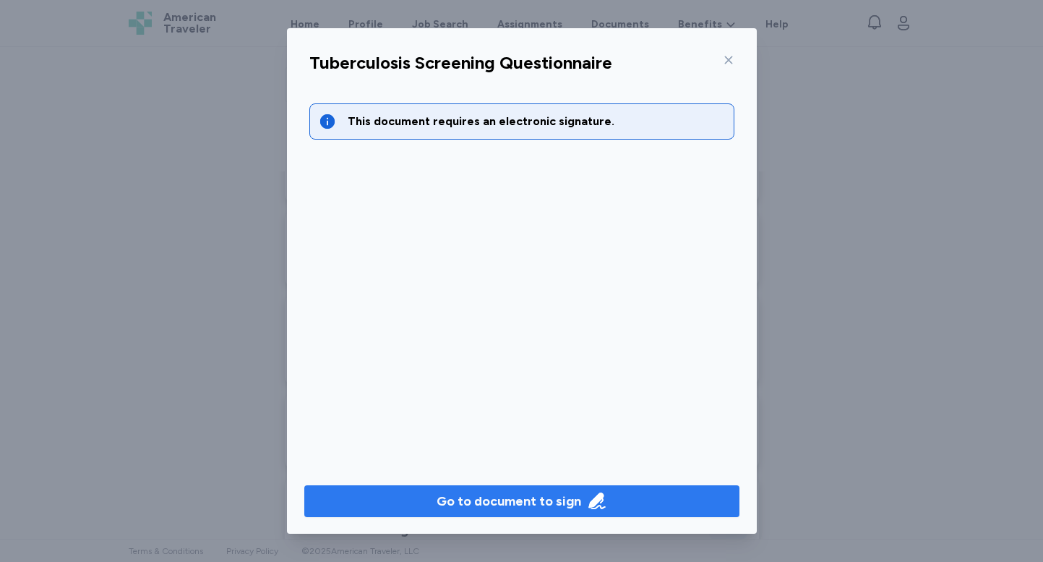
click at [491, 501] on div "Go to document to sign" at bounding box center [509, 501] width 145 height 20
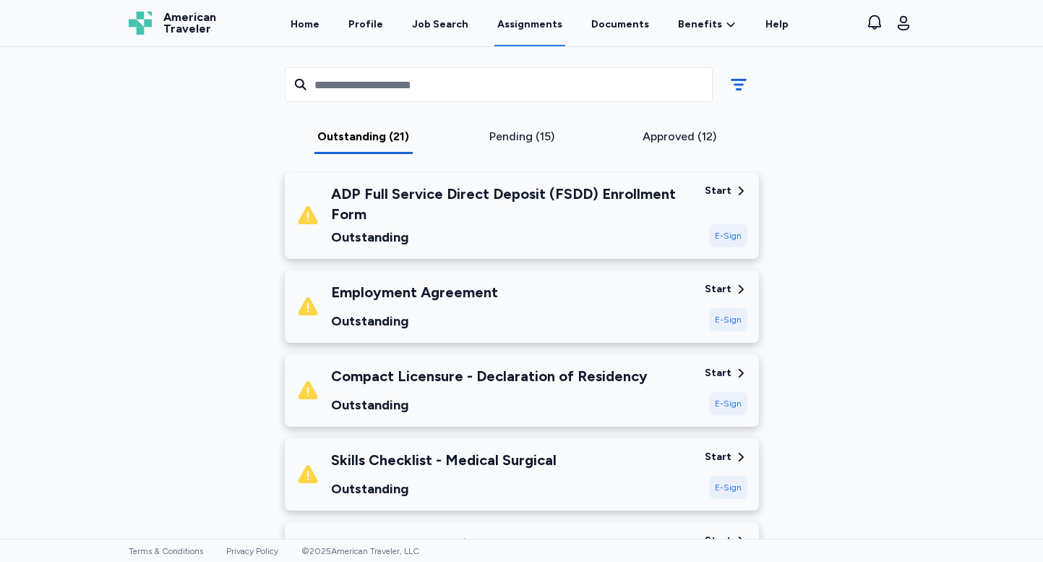
scroll to position [320, 0]
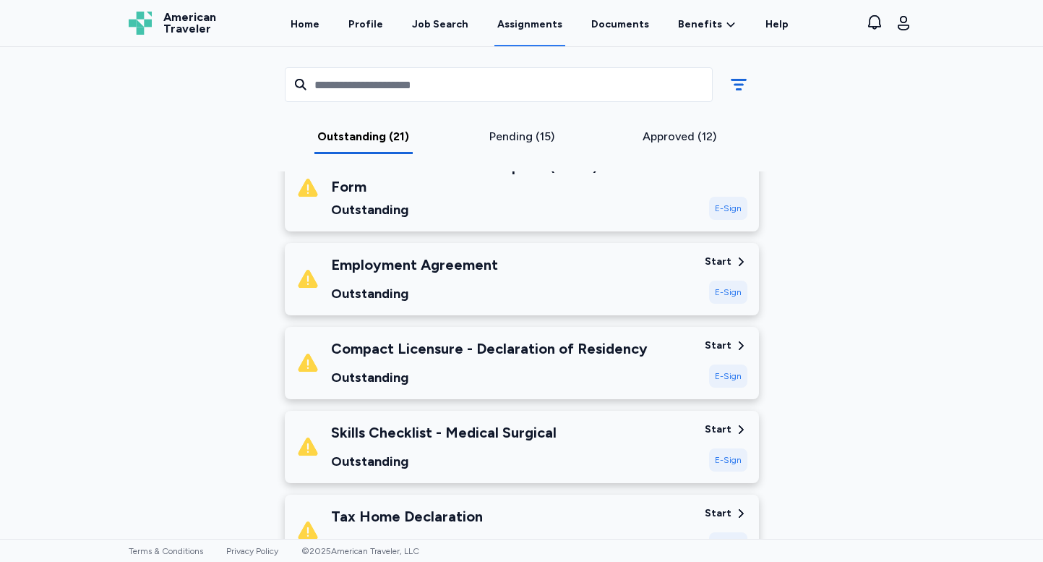
click at [732, 289] on div "E-Sign" at bounding box center [728, 291] width 38 height 23
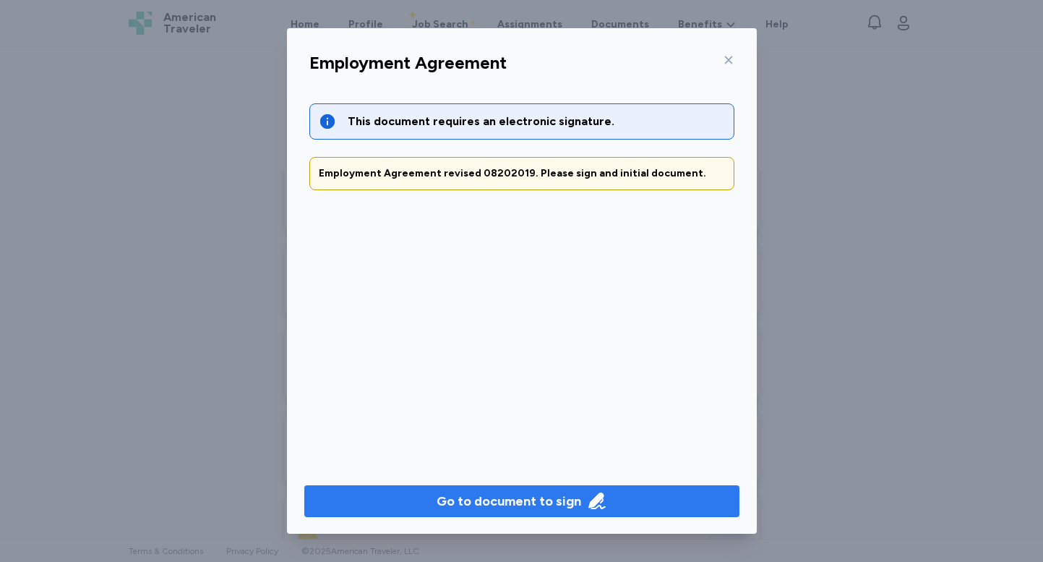
click at [542, 492] on div "Go to document to sign" at bounding box center [509, 501] width 145 height 20
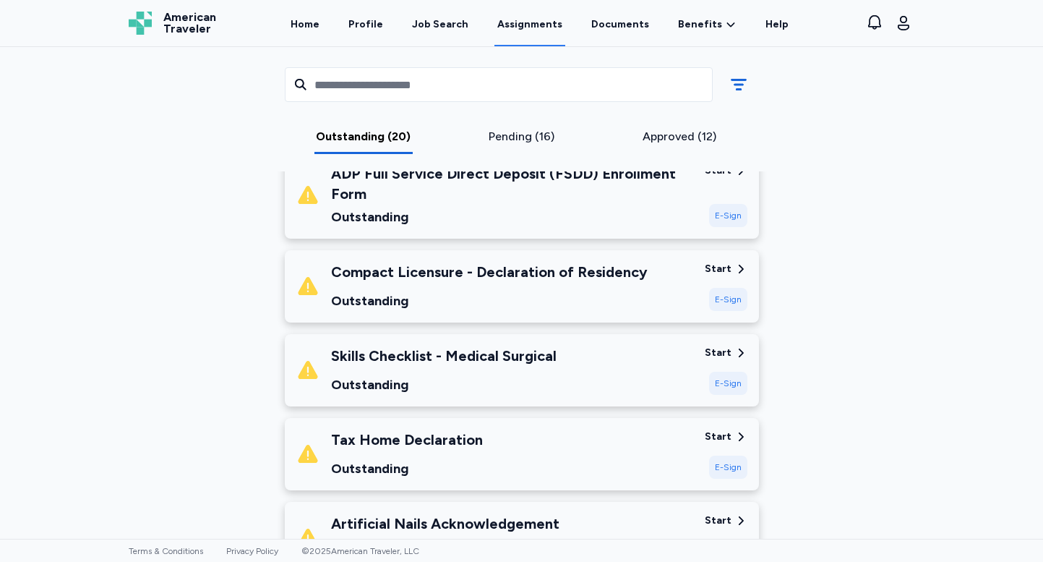
scroll to position [317, 0]
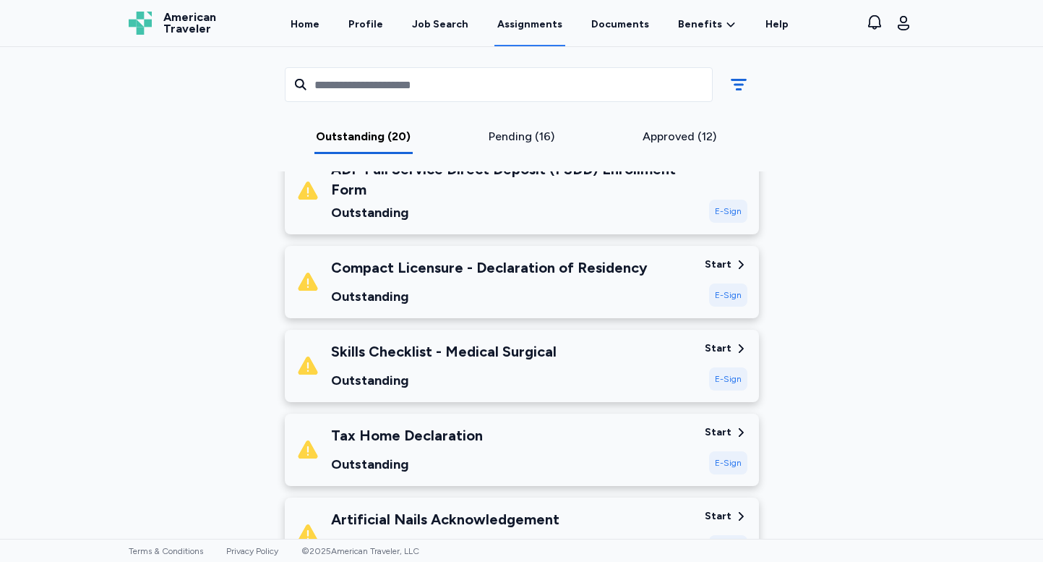
click at [734, 291] on div "E-Sign" at bounding box center [728, 294] width 38 height 23
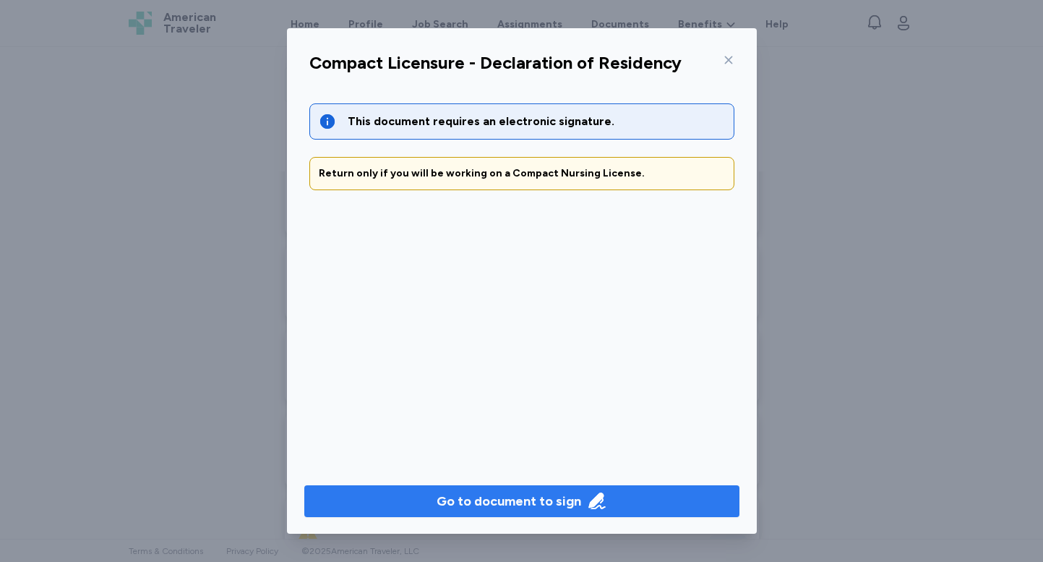
click at [510, 502] on div "Go to document to sign" at bounding box center [509, 501] width 145 height 20
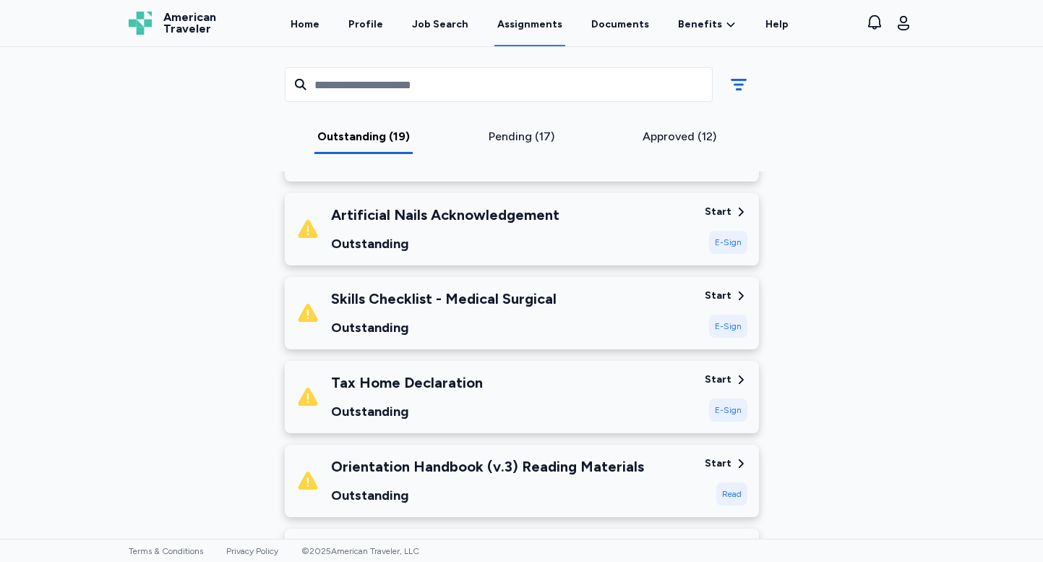
scroll to position [371, 0]
